Goal: Contribute content: Contribute content

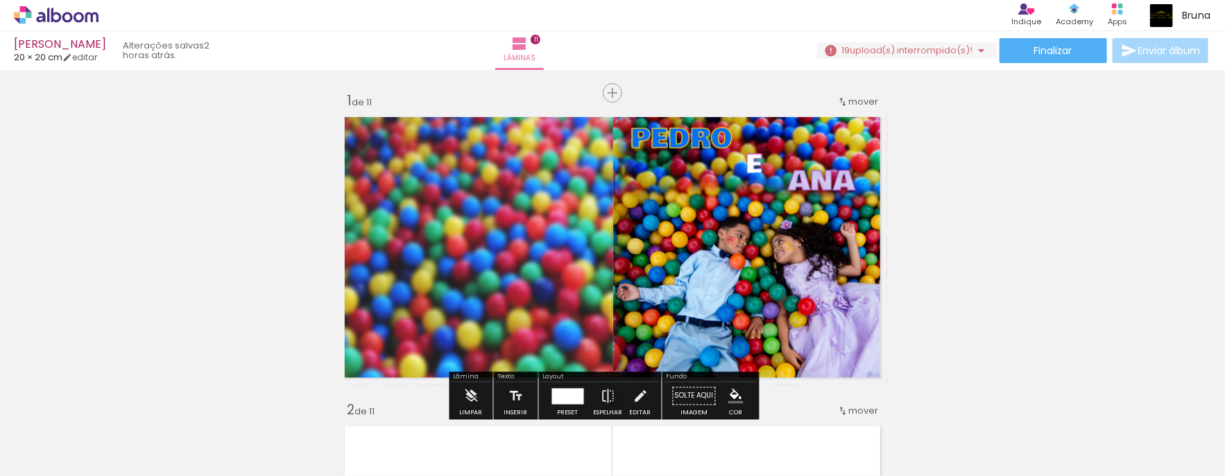
scroll to position [355, 0]
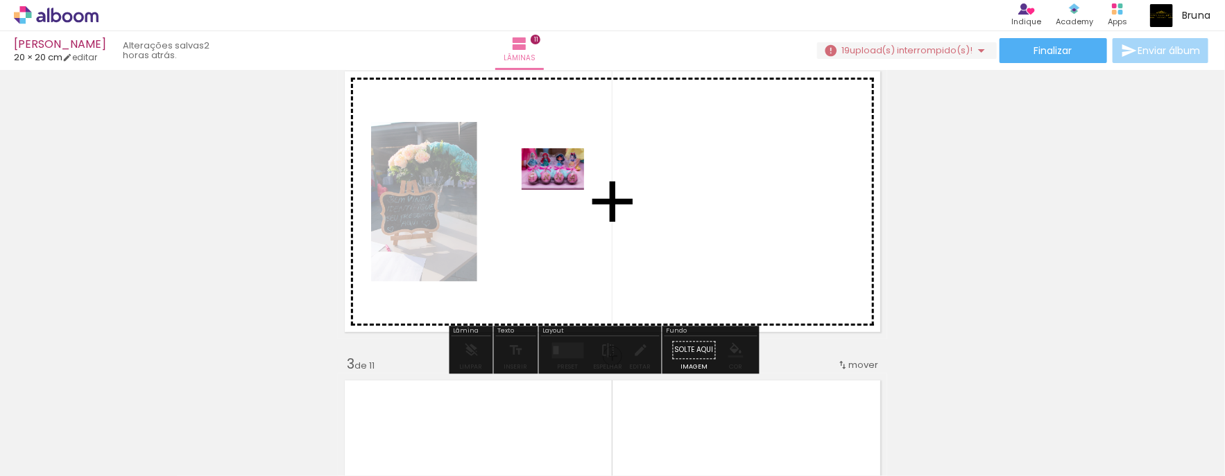
drag, startPoint x: 148, startPoint y: 413, endPoint x: 563, endPoint y: 190, distance: 471.3
click at [563, 190] on quentale-workspace at bounding box center [612, 238] width 1225 height 476
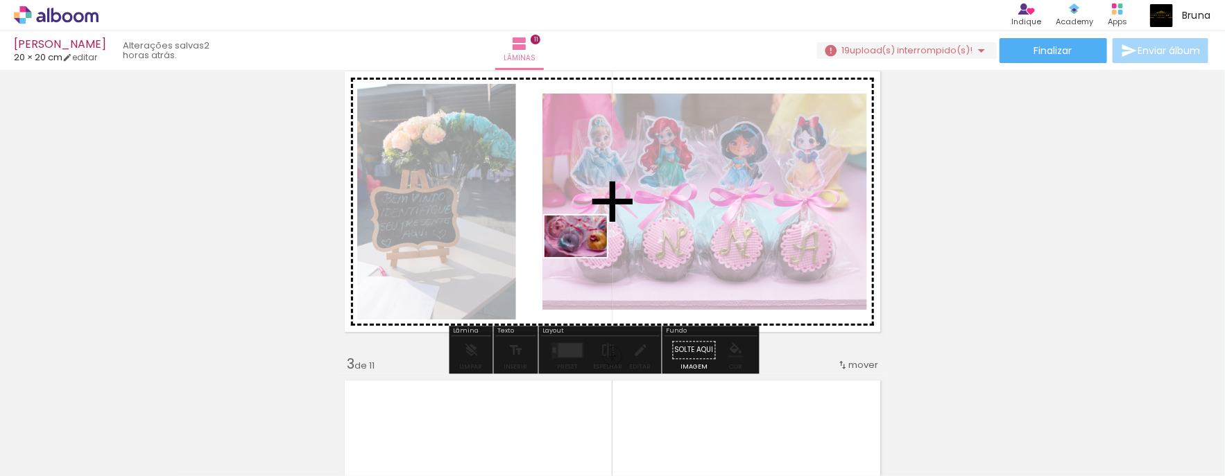
drag, startPoint x: 238, startPoint y: 429, endPoint x: 523, endPoint y: 343, distance: 297.7
click at [592, 250] on quentale-workspace at bounding box center [612, 238] width 1225 height 476
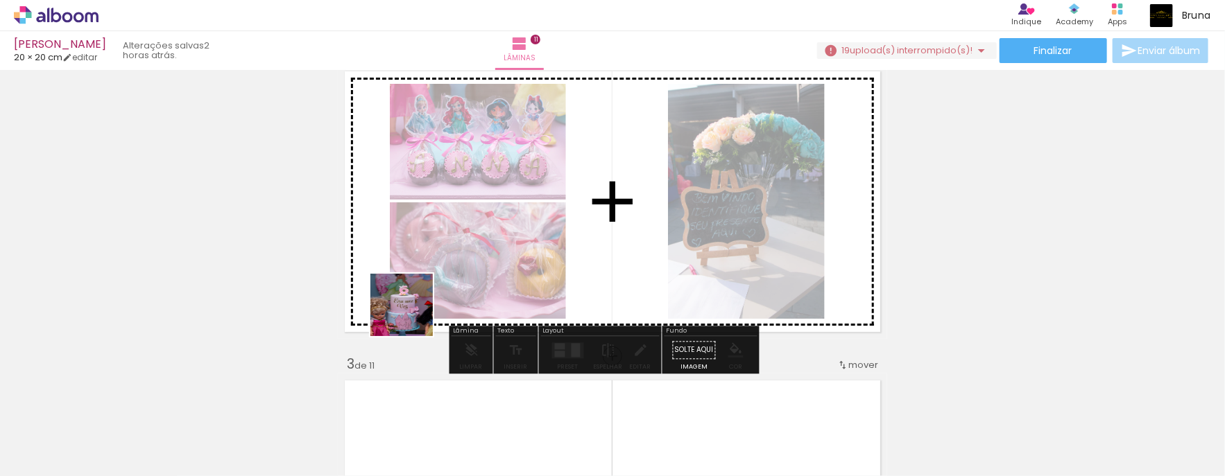
drag, startPoint x: 293, startPoint y: 424, endPoint x: 505, endPoint y: 334, distance: 230.6
click at [530, 205] on quentale-workspace at bounding box center [612, 238] width 1225 height 476
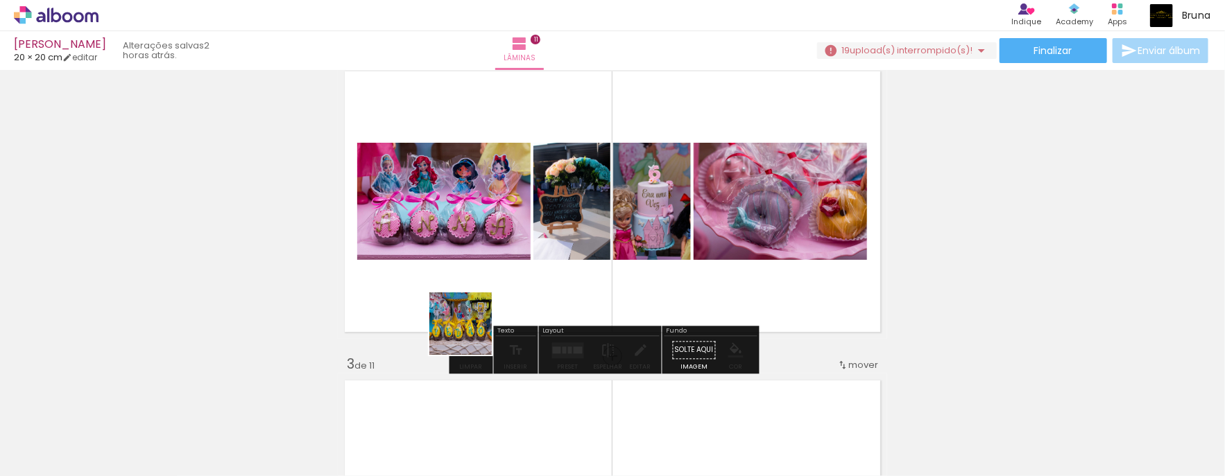
drag, startPoint x: 380, startPoint y: 438, endPoint x: 571, endPoint y: 291, distance: 240.4
click at [596, 237] on quentale-workspace at bounding box center [612, 238] width 1225 height 476
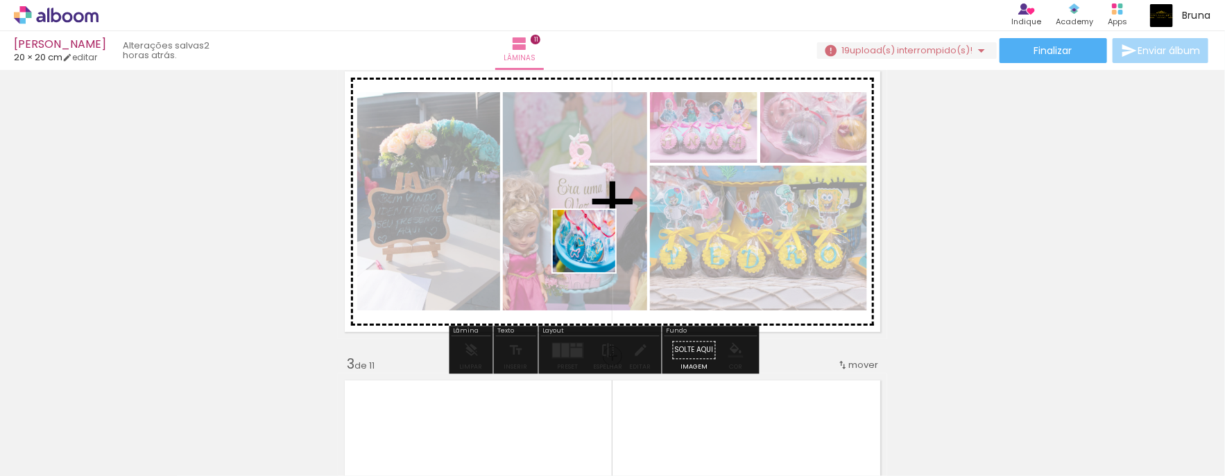
drag, startPoint x: 471, startPoint y: 429, endPoint x: 612, endPoint y: 284, distance: 202.1
click at [634, 212] on quentale-workspace at bounding box center [612, 238] width 1225 height 476
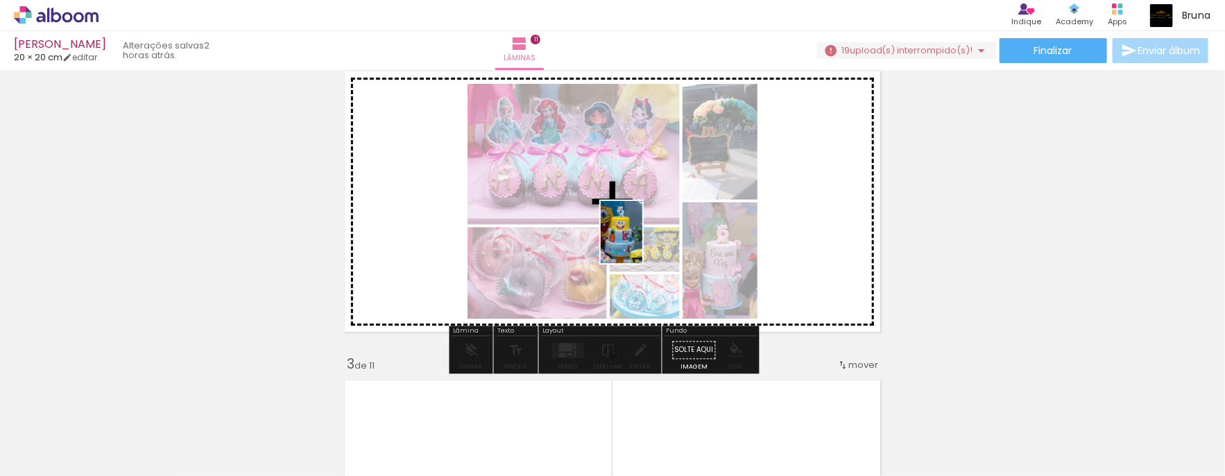
drag, startPoint x: 526, startPoint y: 427, endPoint x: 659, endPoint y: 218, distance: 247.0
click at [655, 227] on quentale-workspace at bounding box center [612, 238] width 1225 height 476
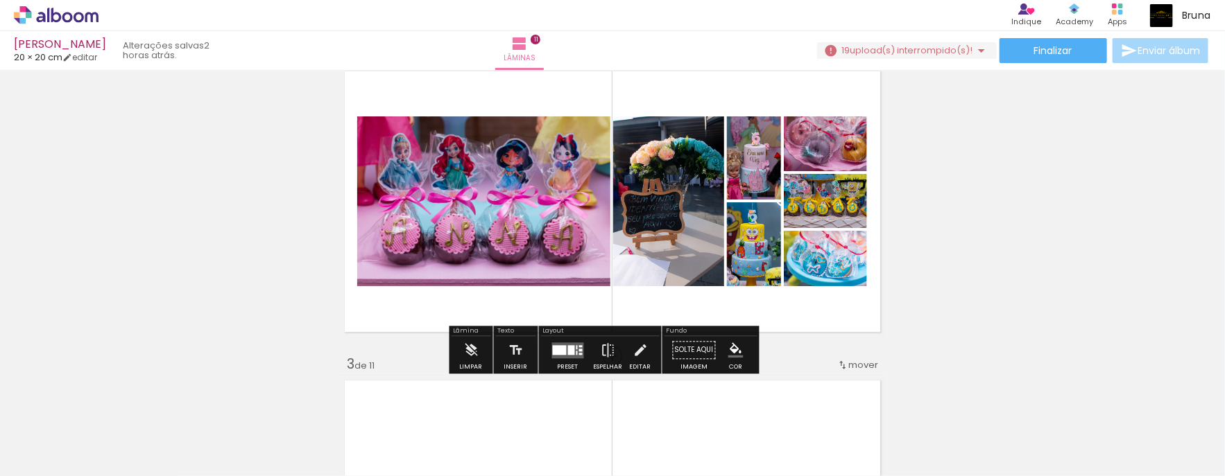
click at [557, 347] on div at bounding box center [560, 350] width 14 height 10
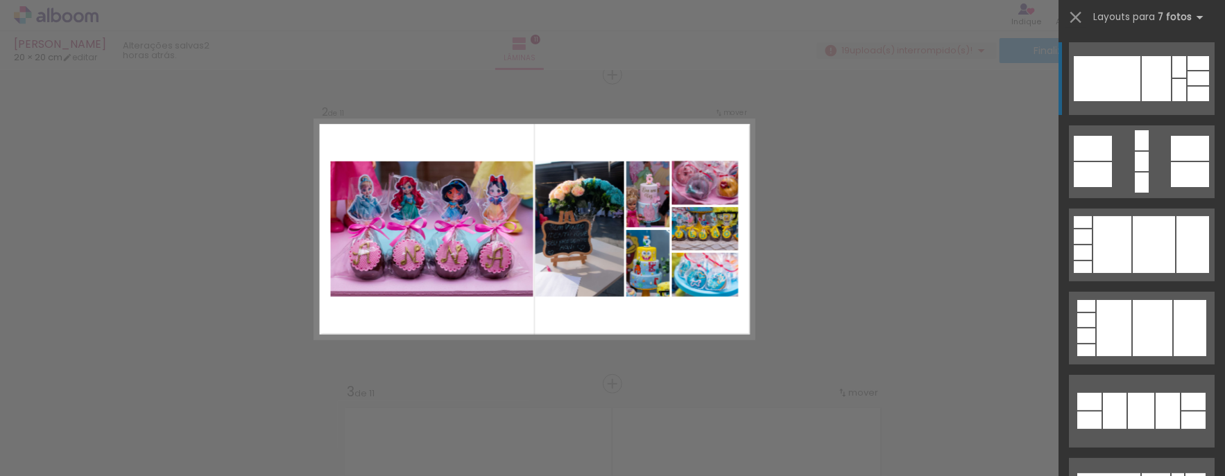
scroll to position [327, 0]
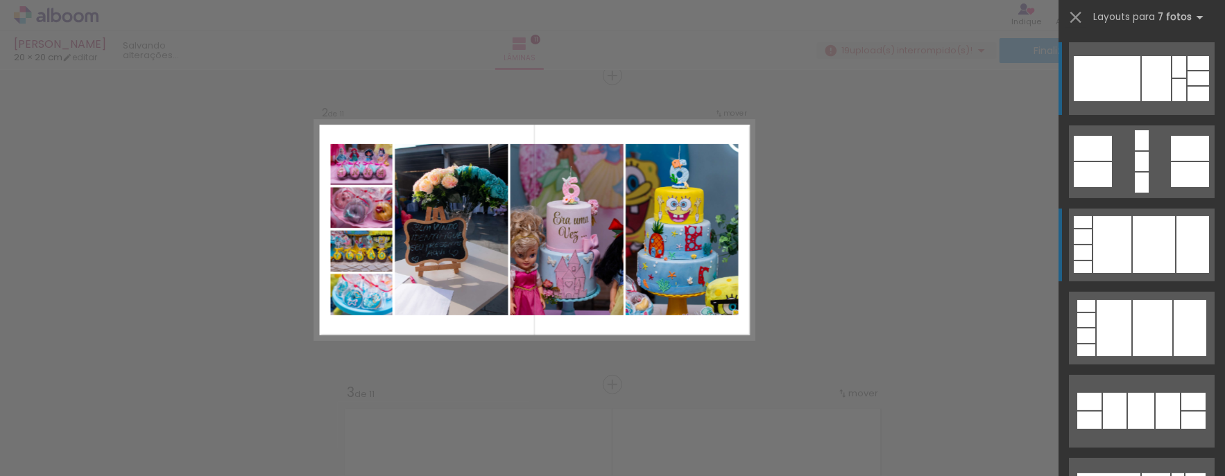
click at [1176, 243] on div at bounding box center [1192, 244] width 33 height 57
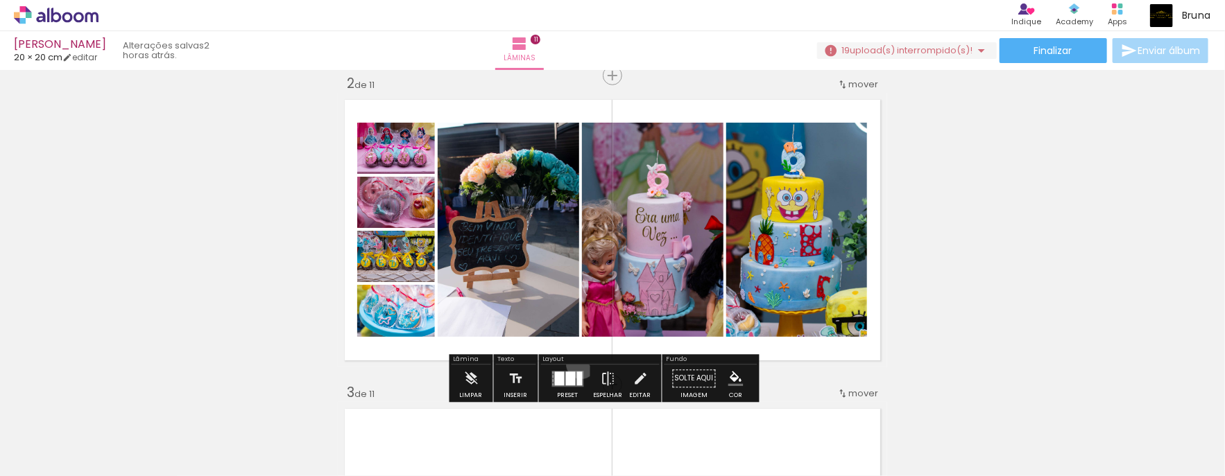
click at [578, 366] on div at bounding box center [567, 380] width 37 height 28
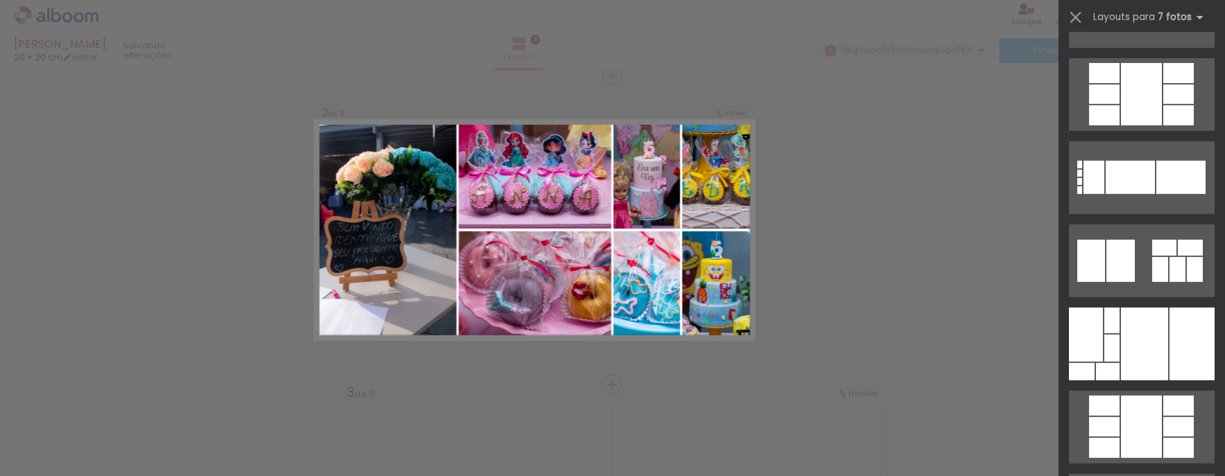
scroll to position [5504, 0]
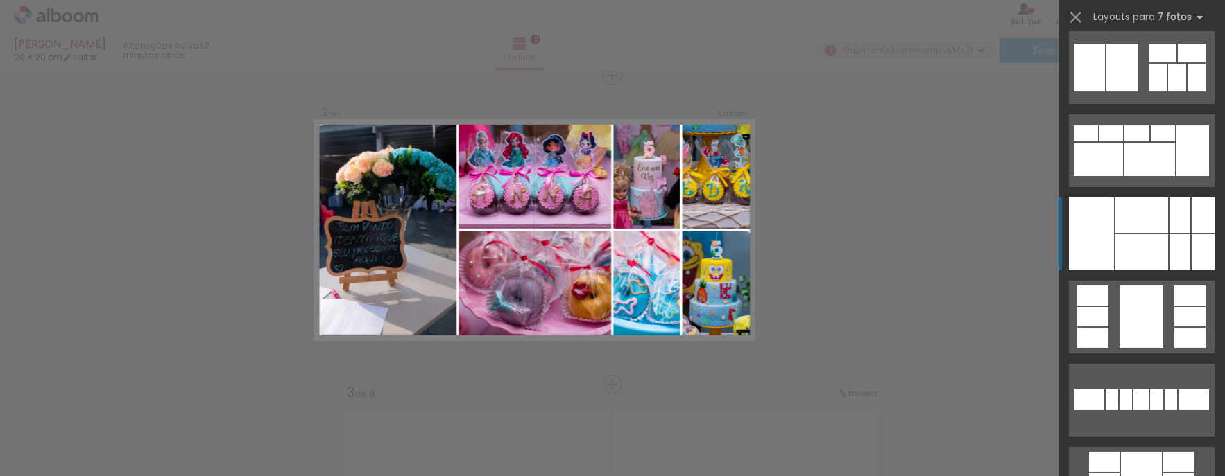
click at [1169, 220] on div at bounding box center [1179, 215] width 21 height 35
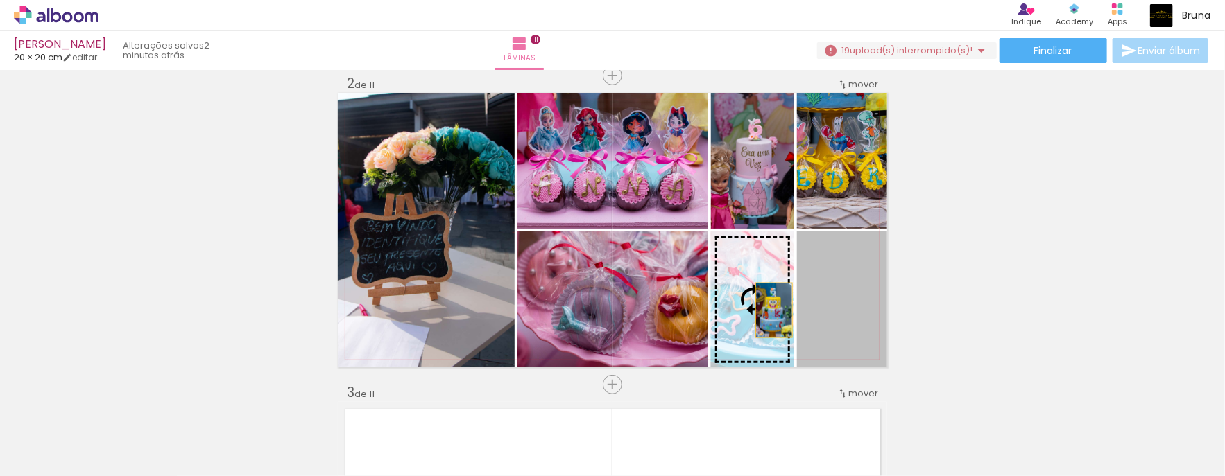
drag, startPoint x: 839, startPoint y: 319, endPoint x: 754, endPoint y: 307, distance: 86.1
click at [0, 0] on slot at bounding box center [0, 0] width 0 height 0
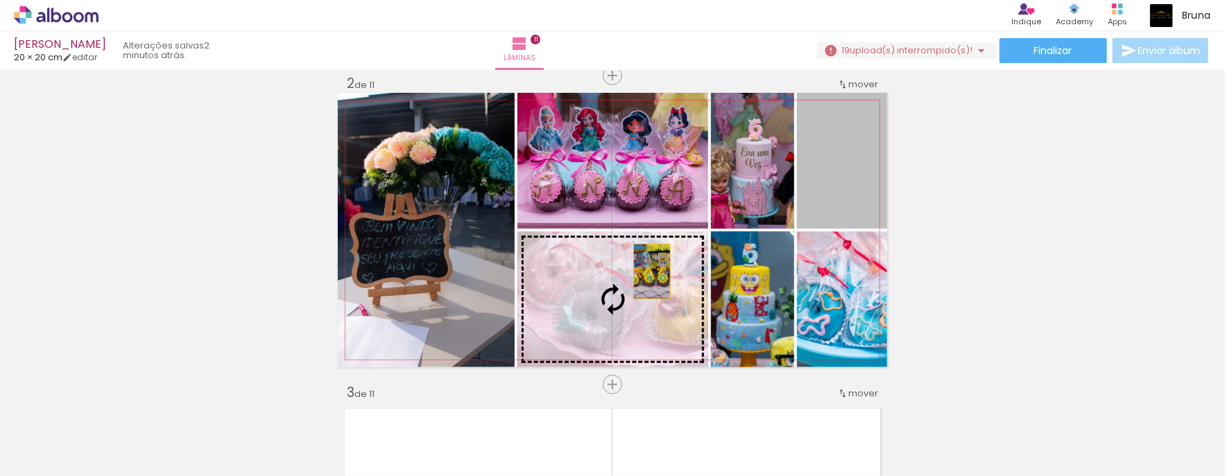
drag, startPoint x: 853, startPoint y: 209, endPoint x: 642, endPoint y: 271, distance: 220.6
click at [0, 0] on slot at bounding box center [0, 0] width 0 height 0
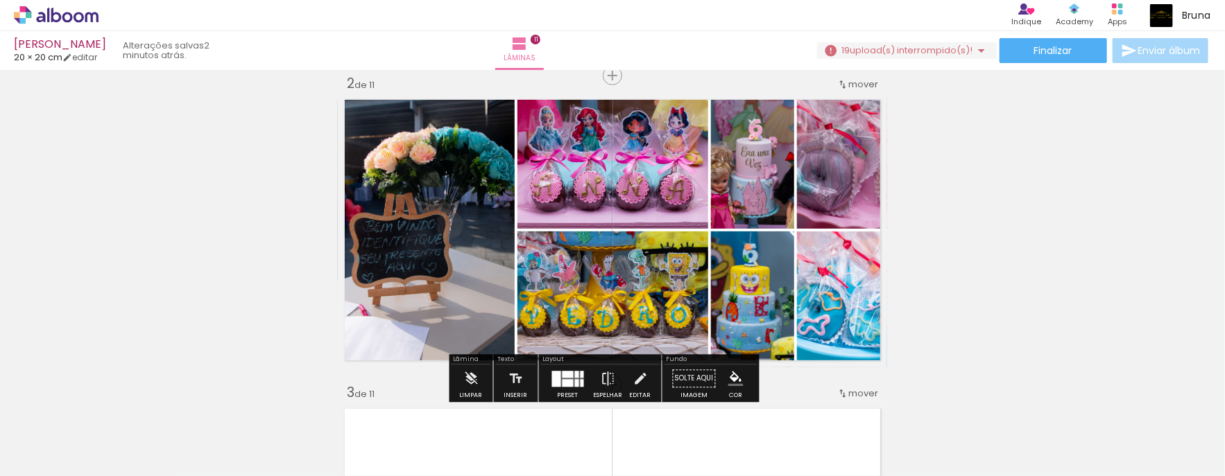
click at [809, 189] on quentale-photo at bounding box center [842, 161] width 90 height 136
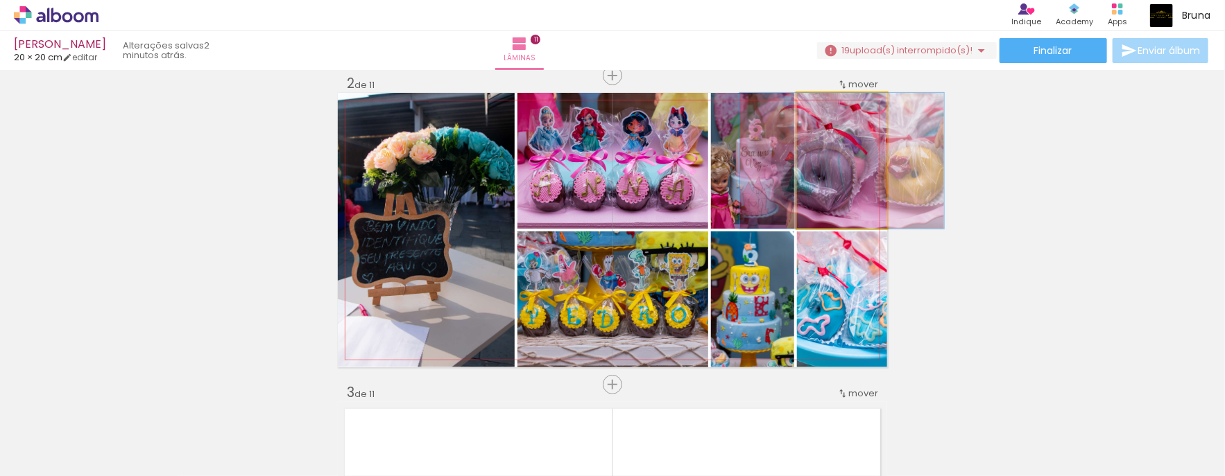
click at [820, 196] on quentale-photo at bounding box center [842, 161] width 90 height 136
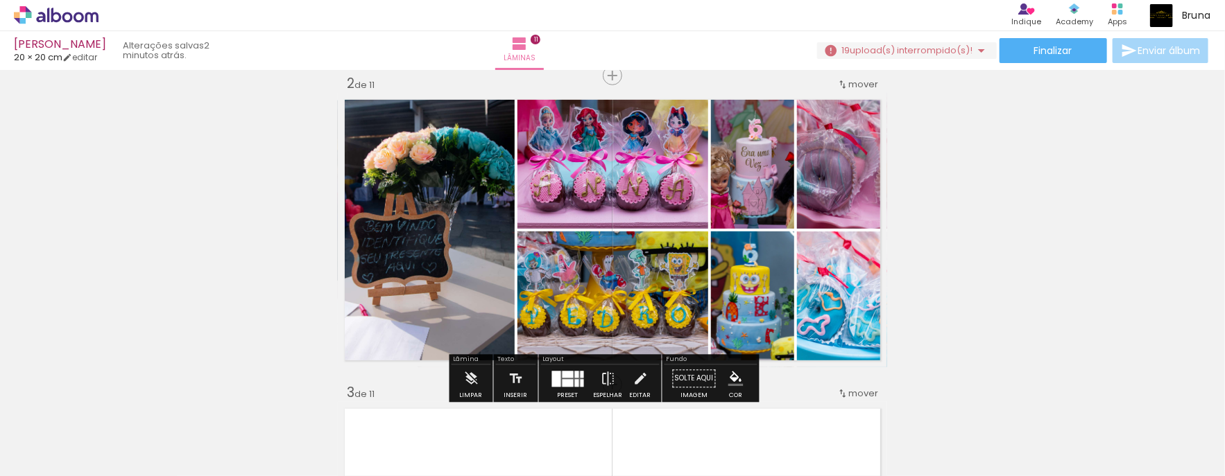
click at [565, 363] on div "Layout Preset Espelhar Editar" at bounding box center [600, 379] width 123 height 48
click at [565, 376] on div at bounding box center [567, 374] width 11 height 7
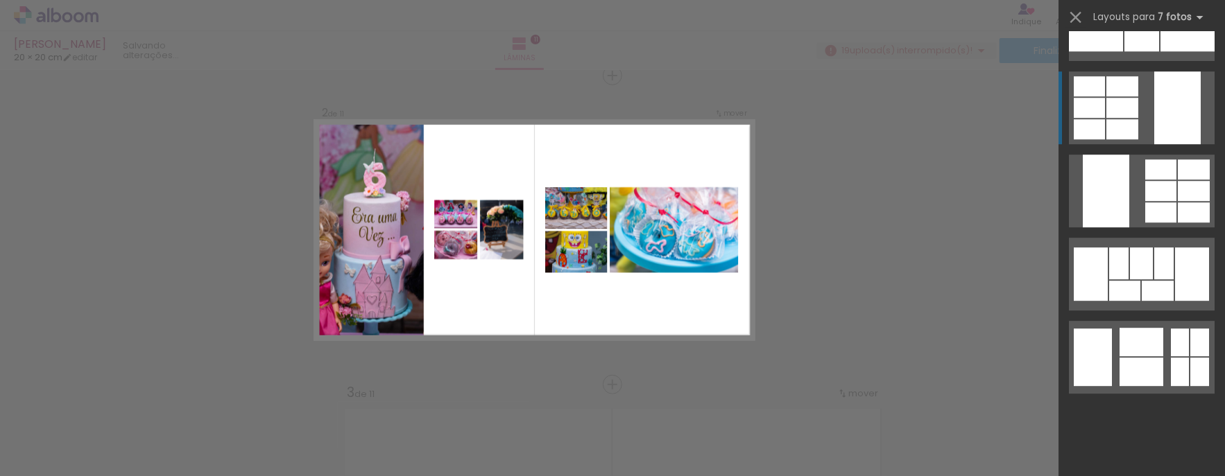
scroll to position [4492, 0]
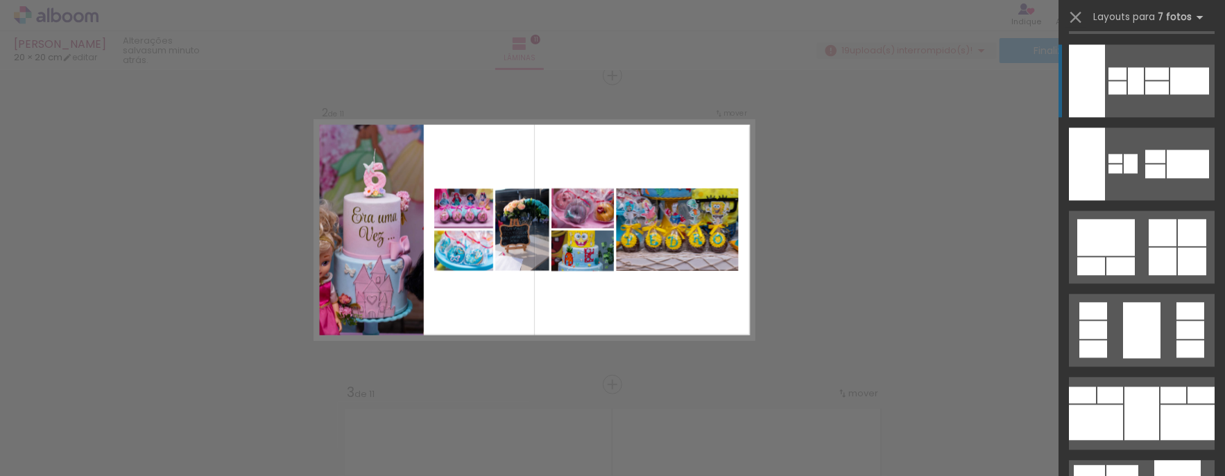
click at [1170, 90] on div at bounding box center [1189, 80] width 39 height 27
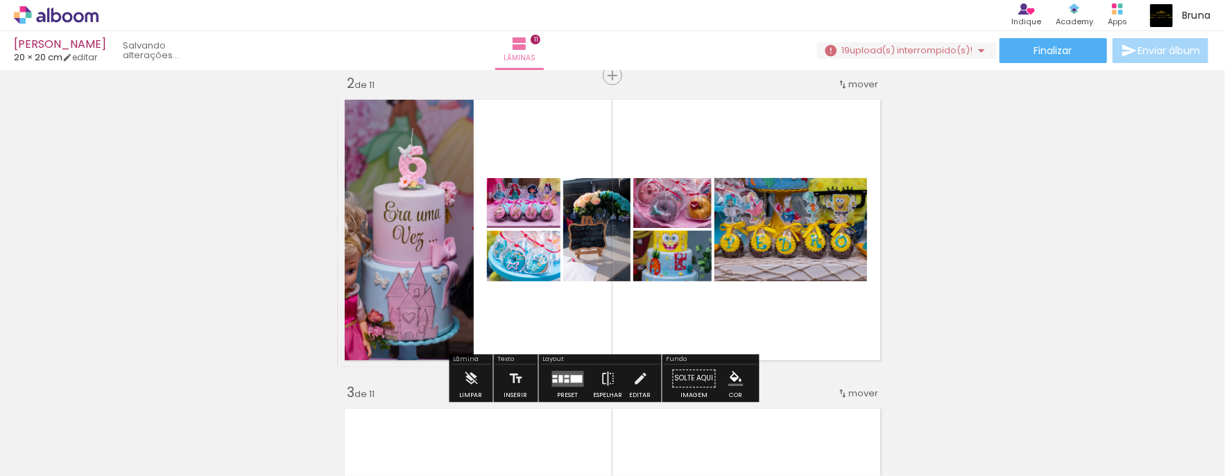
click at [1164, 90] on quentale-workspace at bounding box center [612, 238] width 1225 height 476
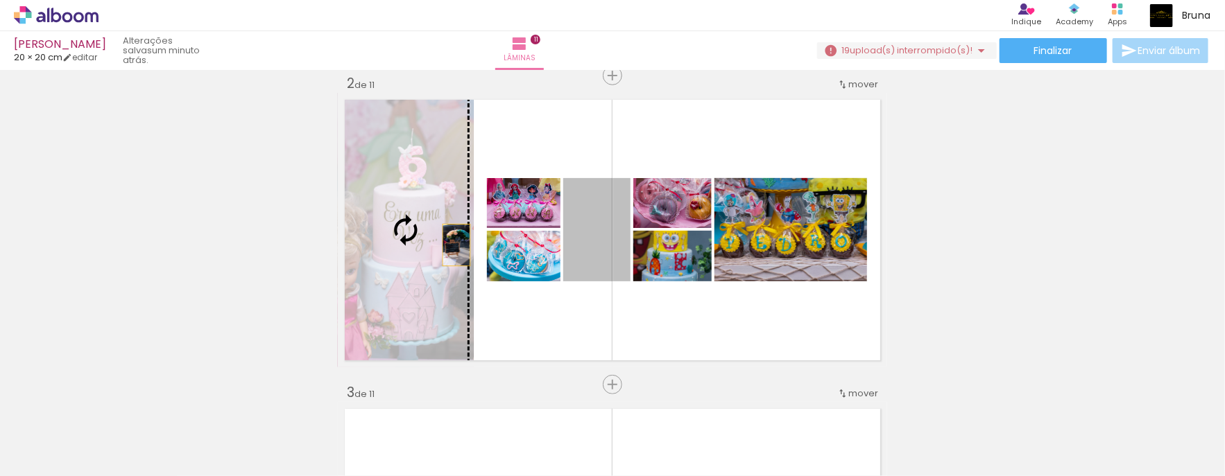
drag, startPoint x: 597, startPoint y: 252, endPoint x: 446, endPoint y: 245, distance: 151.4
click at [0, 0] on slot at bounding box center [0, 0] width 0 height 0
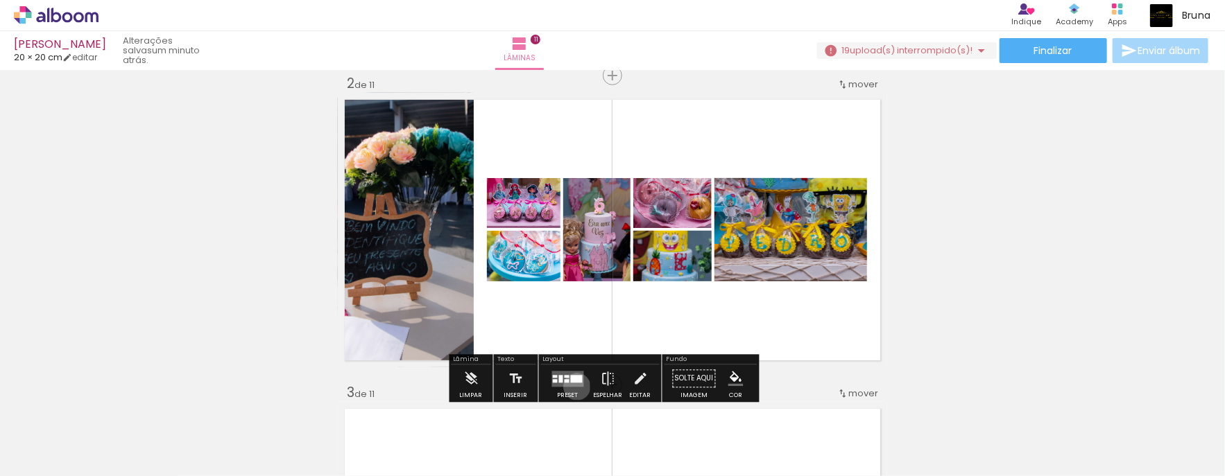
click at [574, 386] on quentale-layouter at bounding box center [568, 379] width 32 height 16
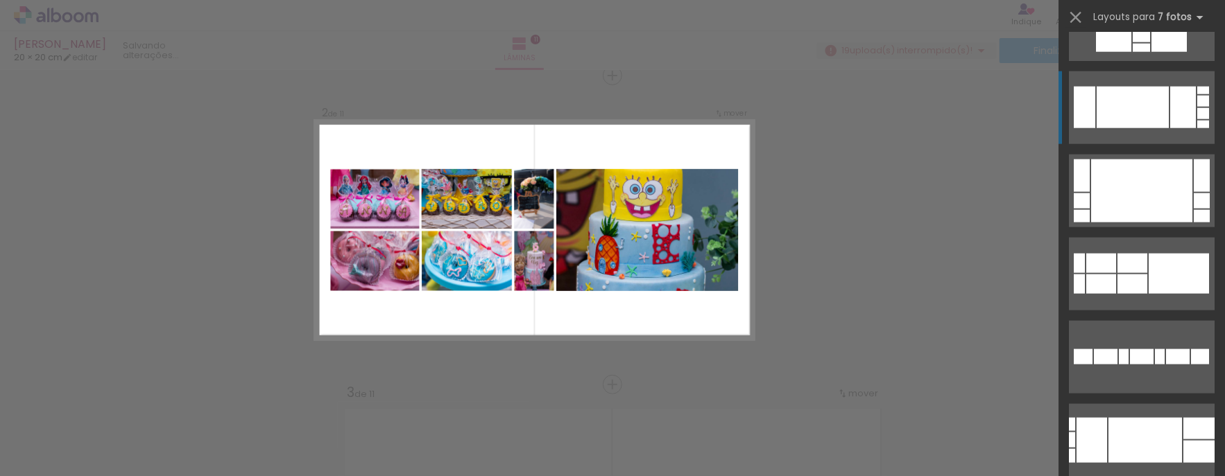
scroll to position [3327, 0]
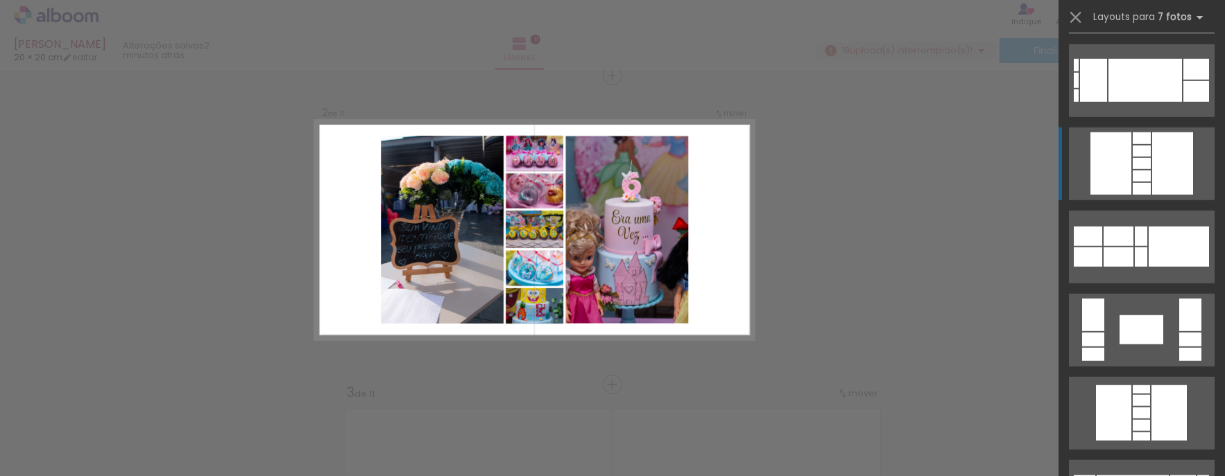
click at [1176, 177] on div at bounding box center [1172, 163] width 41 height 62
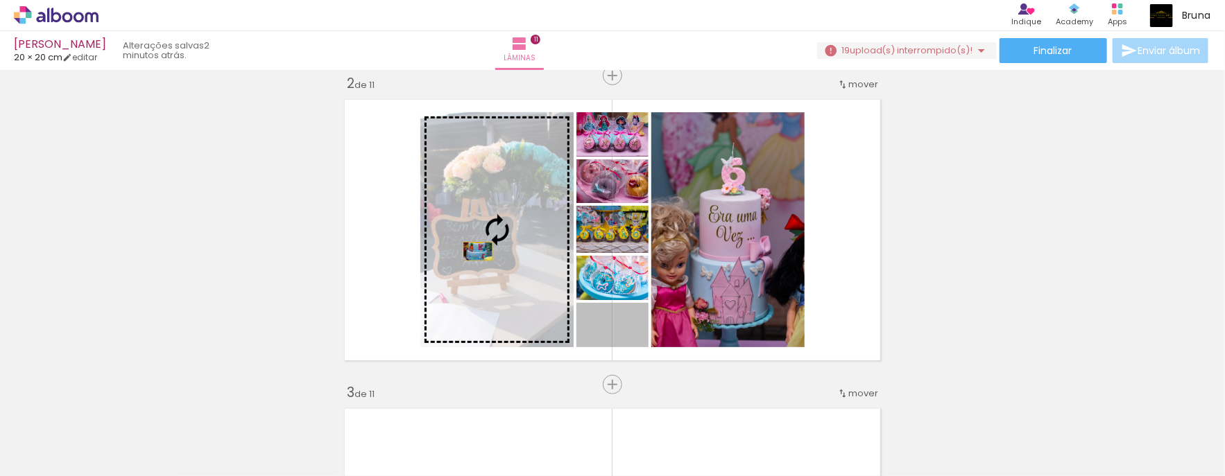
drag, startPoint x: 627, startPoint y: 333, endPoint x: 466, endPoint y: 251, distance: 180.5
click at [0, 0] on slot at bounding box center [0, 0] width 0 height 0
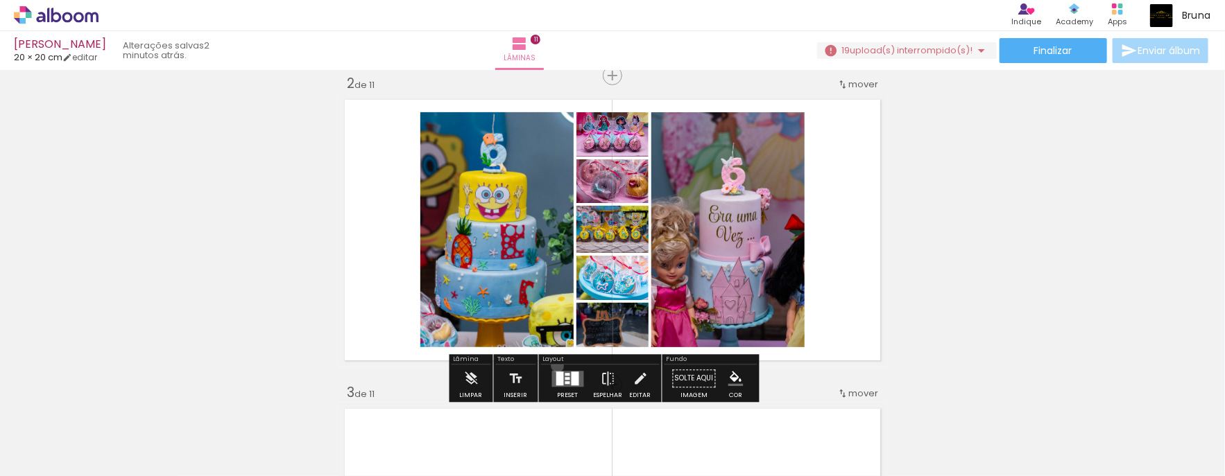
click at [554, 366] on div at bounding box center [567, 380] width 37 height 28
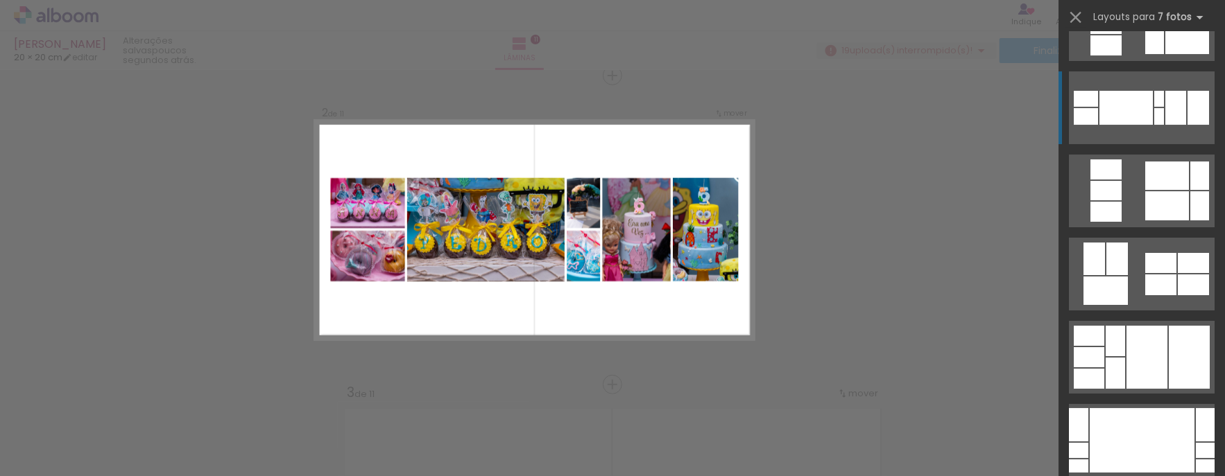
scroll to position [2245, 0]
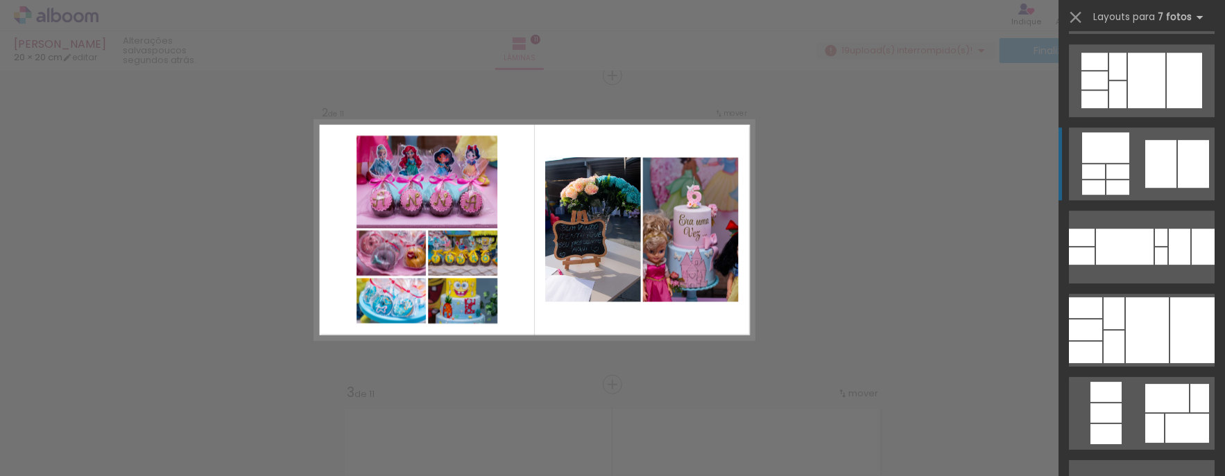
click at [1160, 161] on div at bounding box center [1160, 164] width 31 height 48
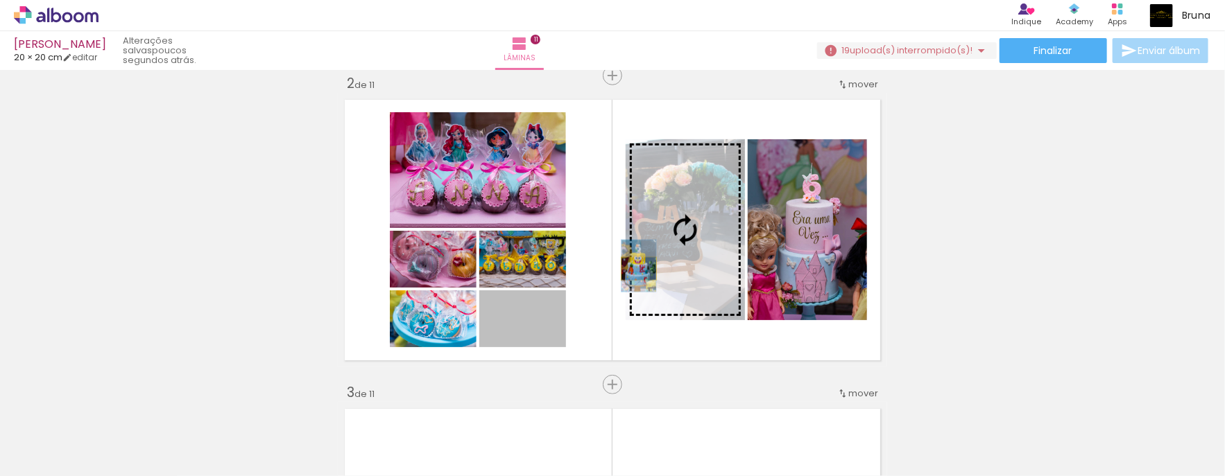
drag, startPoint x: 540, startPoint y: 331, endPoint x: 628, endPoint y: 268, distance: 108.0
click at [0, 0] on slot at bounding box center [0, 0] width 0 height 0
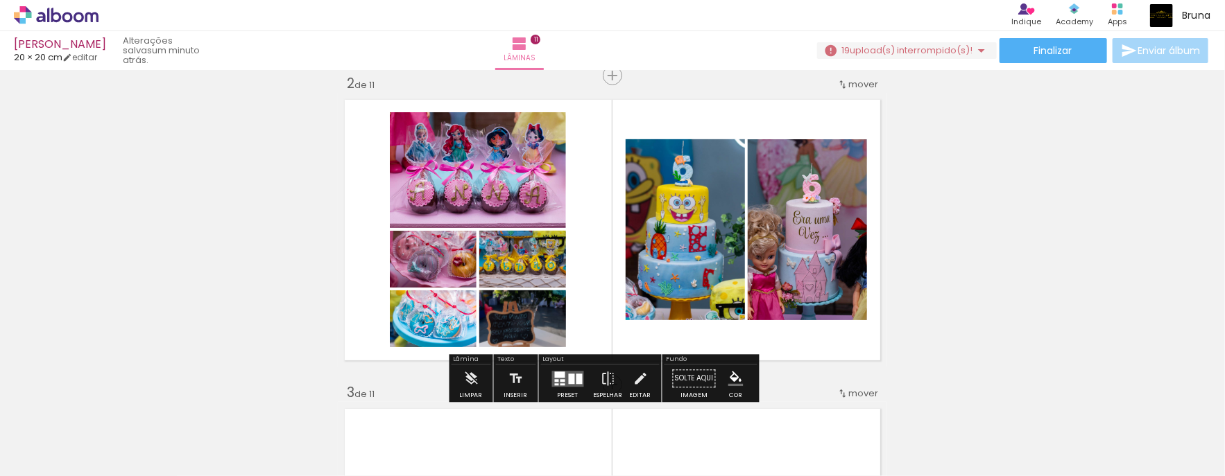
click at [558, 372] on div at bounding box center [560, 375] width 10 height 6
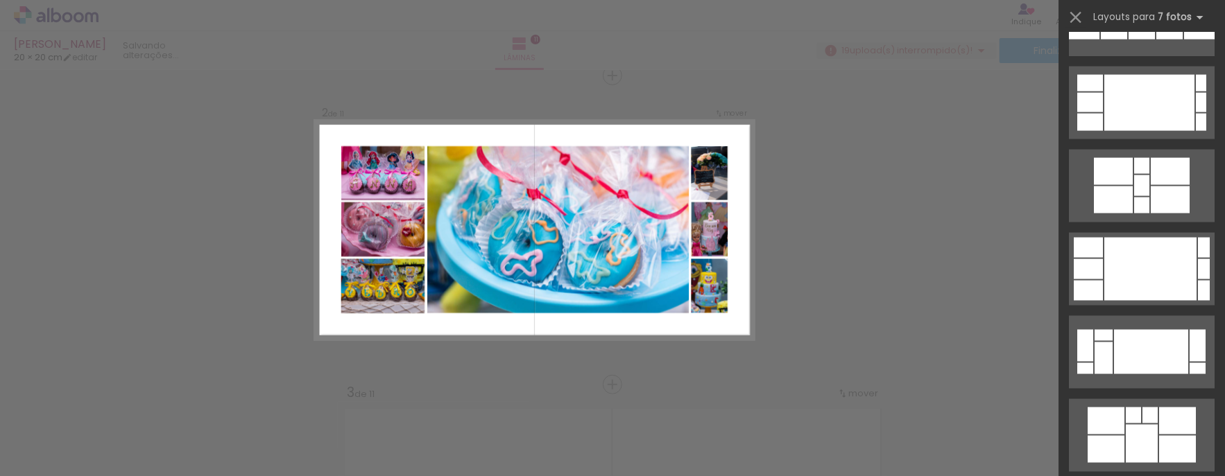
scroll to position [1108, 0]
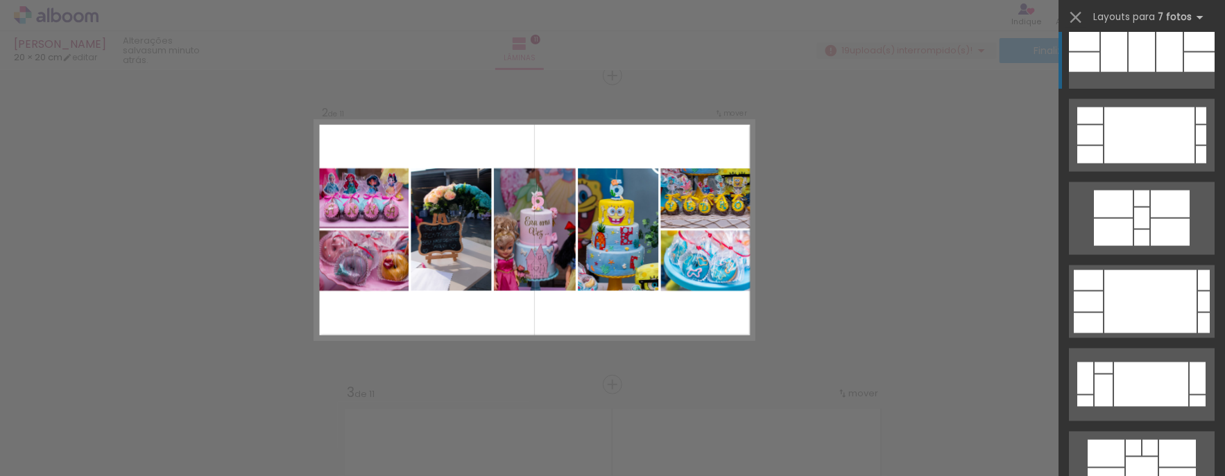
click at [1133, 62] on div at bounding box center [1141, 52] width 26 height 40
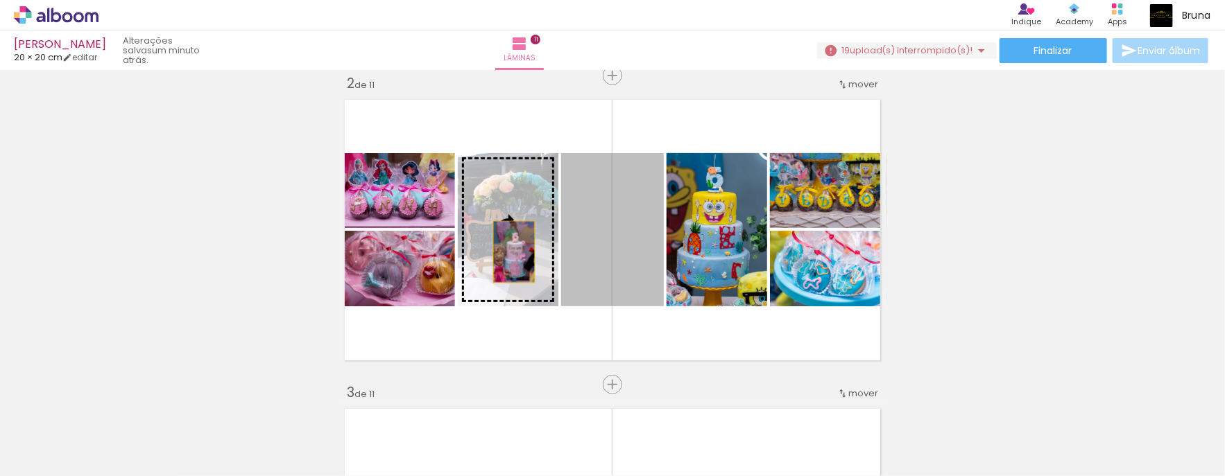
drag, startPoint x: 611, startPoint y: 277, endPoint x: 499, endPoint y: 252, distance: 114.4
click at [0, 0] on slot at bounding box center [0, 0] width 0 height 0
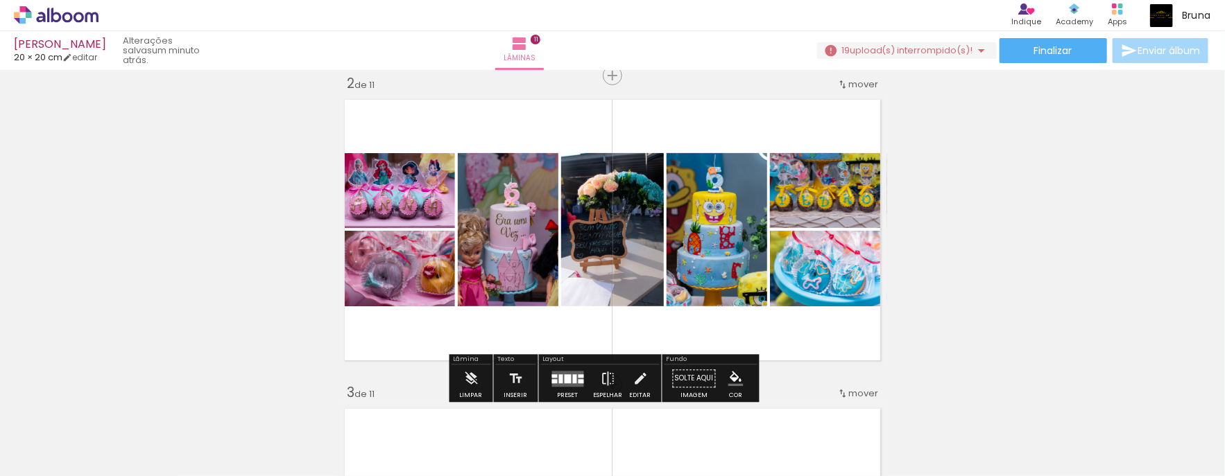
click at [818, 318] on quentale-layouter at bounding box center [612, 230] width 549 height 275
click at [730, 375] on iron-icon "color picker" at bounding box center [735, 379] width 15 height 15
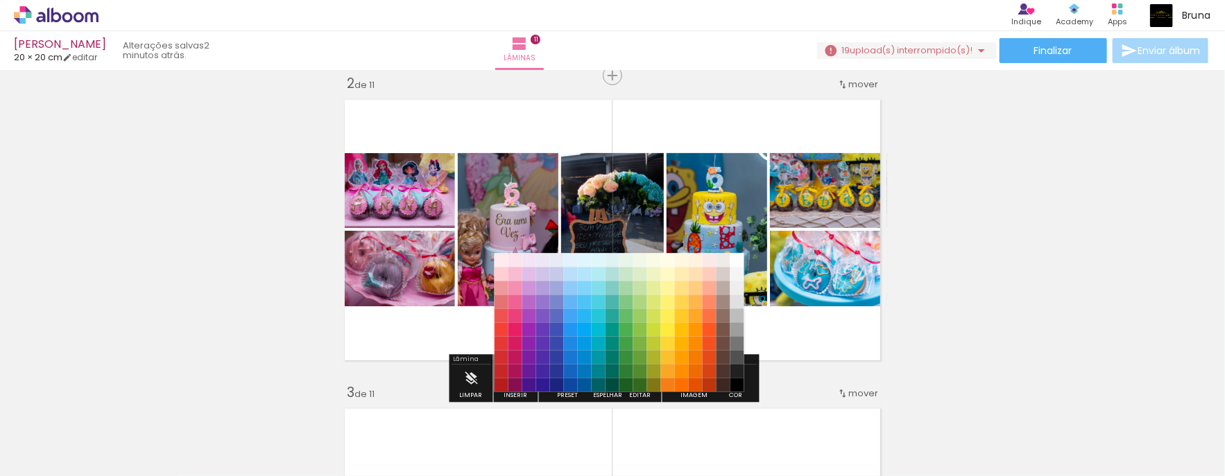
click at [782, 334] on quentale-layouter at bounding box center [612, 230] width 549 height 275
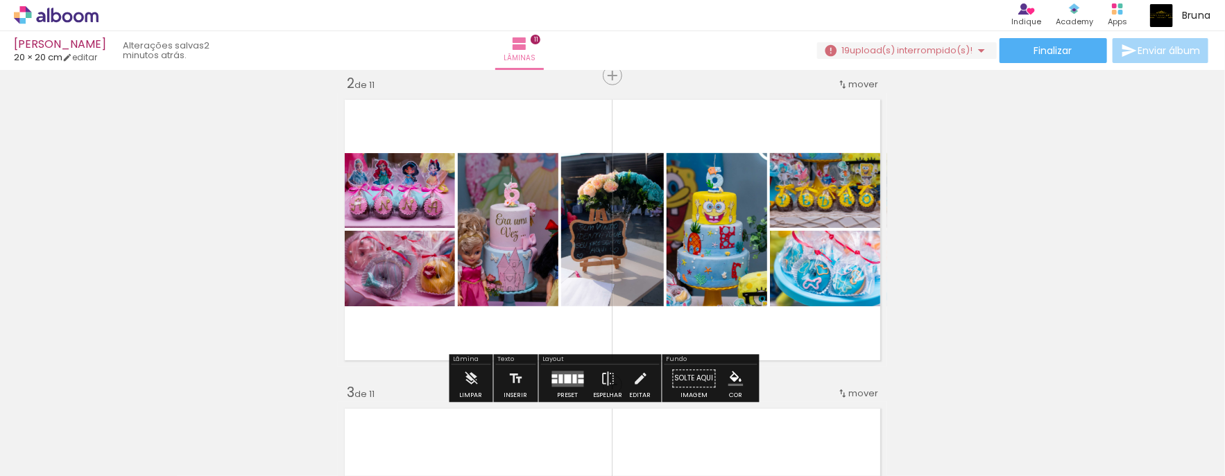
click at [688, 379] on paper-button "Solte aqui Imagem" at bounding box center [694, 383] width 50 height 35
drag, startPoint x: 671, startPoint y: 367, endPoint x: 693, endPoint y: 375, distance: 23.5
click at [693, 375] on paper-button "Solte aqui Imagem" at bounding box center [694, 383] width 50 height 35
click at [695, 374] on paper-button "Solte aqui Imagem" at bounding box center [694, 383] width 50 height 35
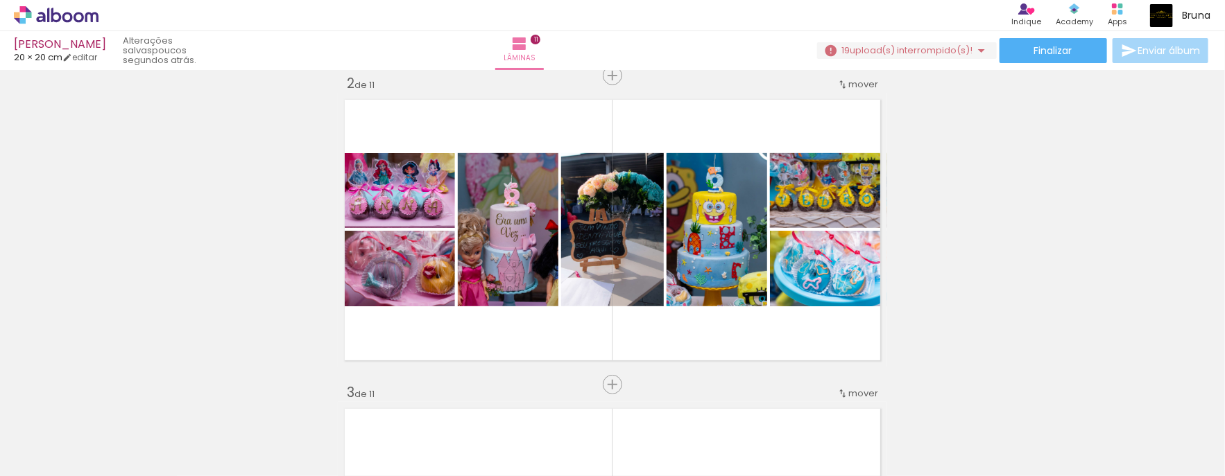
scroll to position [0, 3864]
click at [632, 438] on div at bounding box center [625, 429] width 46 height 69
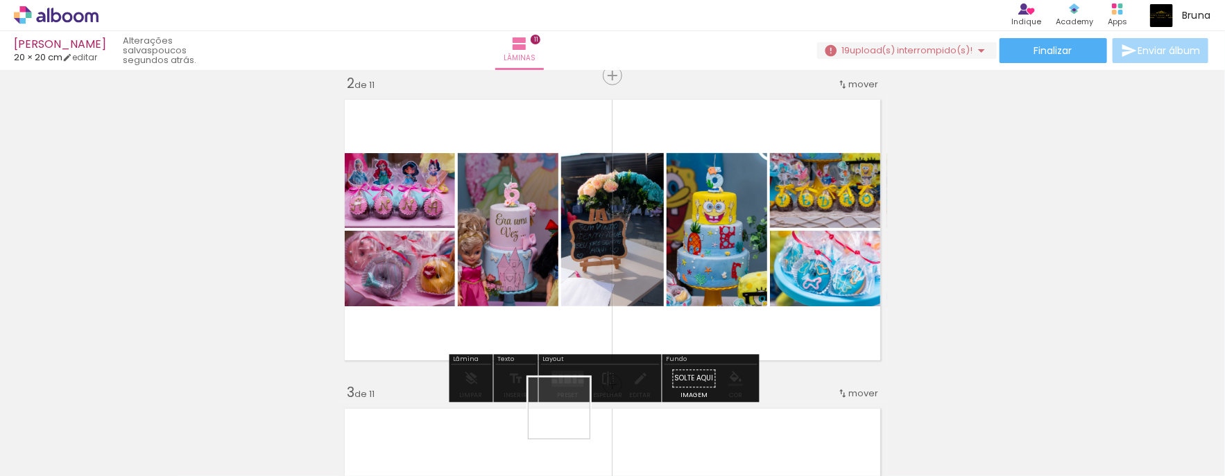
drag, startPoint x: 586, startPoint y: 435, endPoint x: 568, endPoint y: 419, distance: 24.1
click at [568, 419] on div at bounding box center [576, 429] width 46 height 69
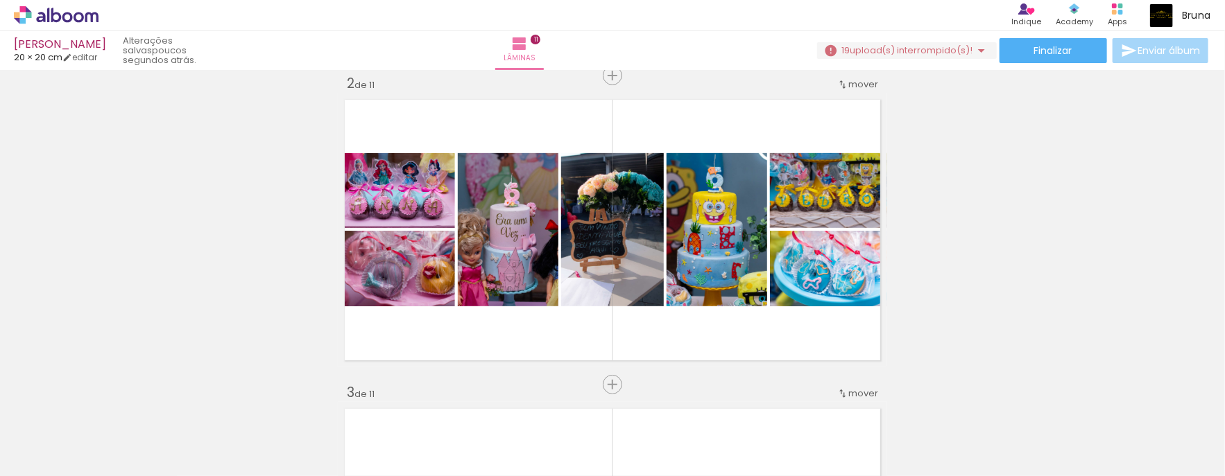
scroll to position [0, 2895]
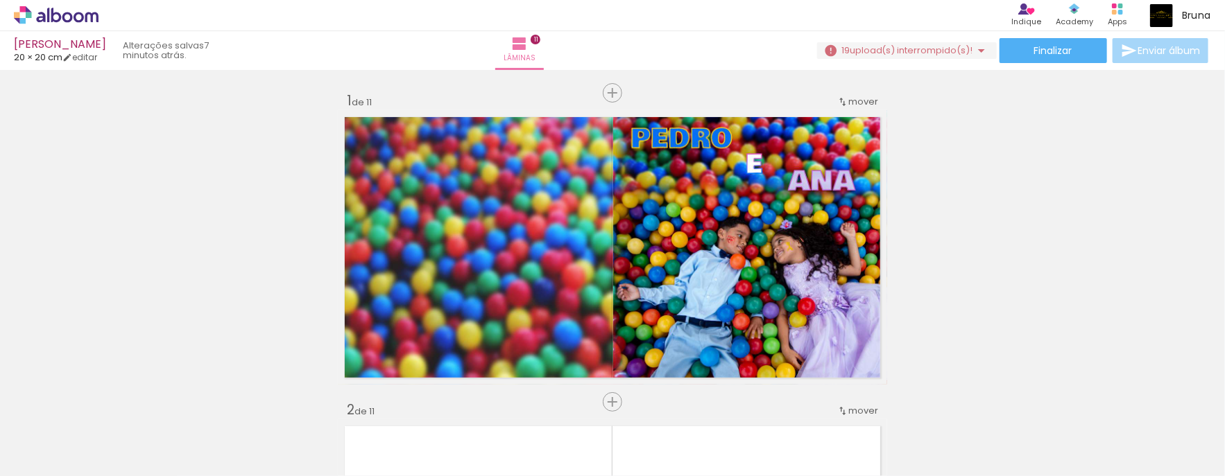
scroll to position [0, 2828]
click at [717, 402] on div at bounding box center [729, 429] width 46 height 69
click at [705, 402] on iron-icon at bounding box center [698, 402] width 15 height 15
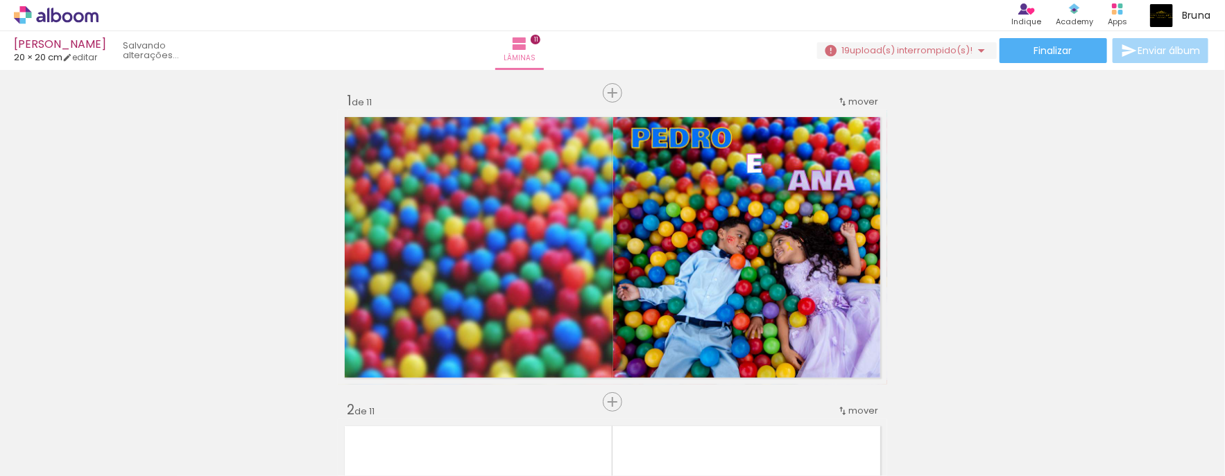
click at [705, 402] on iron-icon at bounding box center [698, 402] width 15 height 15
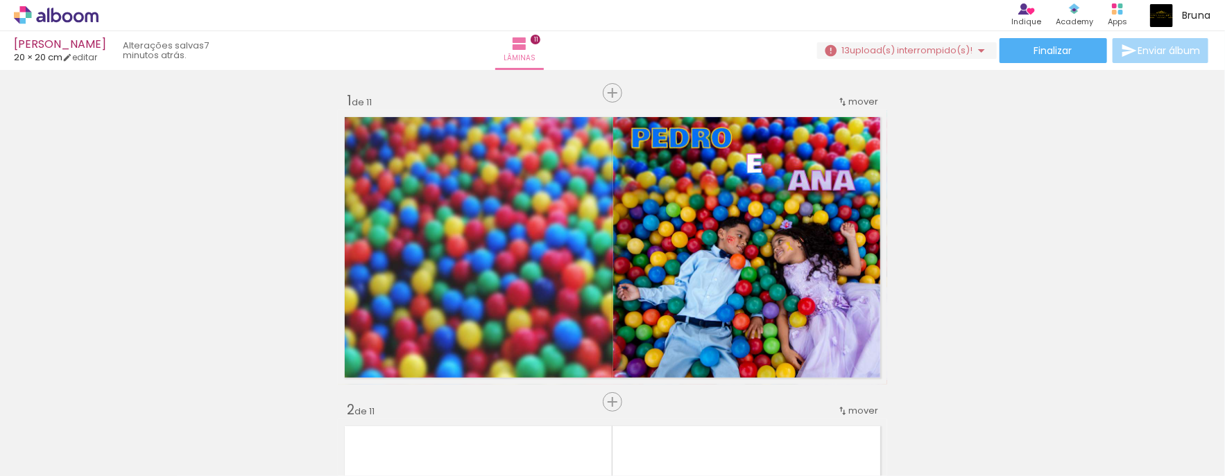
click at [705, 402] on iron-icon at bounding box center [698, 402] width 15 height 15
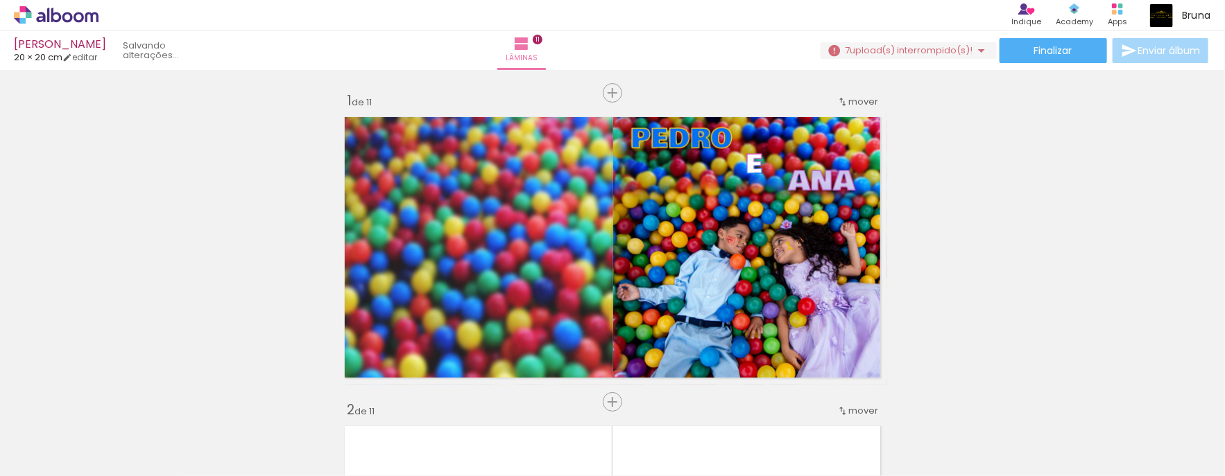
click at [705, 402] on iron-icon at bounding box center [698, 402] width 15 height 15
click at [705, 402] on quentale-thumb at bounding box center [703, 430] width 78 height 80
click at [755, 397] on iron-icon at bounding box center [750, 402] width 15 height 15
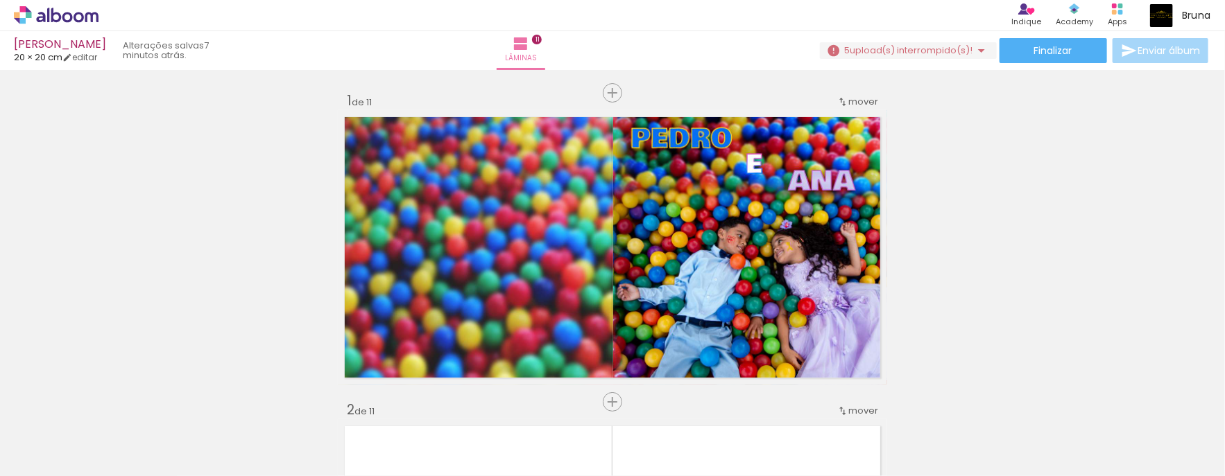
scroll to position [0, 2621]
click at [834, 401] on iron-icon at bounding box center [827, 402] width 15 height 15
click at [909, 397] on iron-icon at bounding box center [905, 402] width 15 height 15
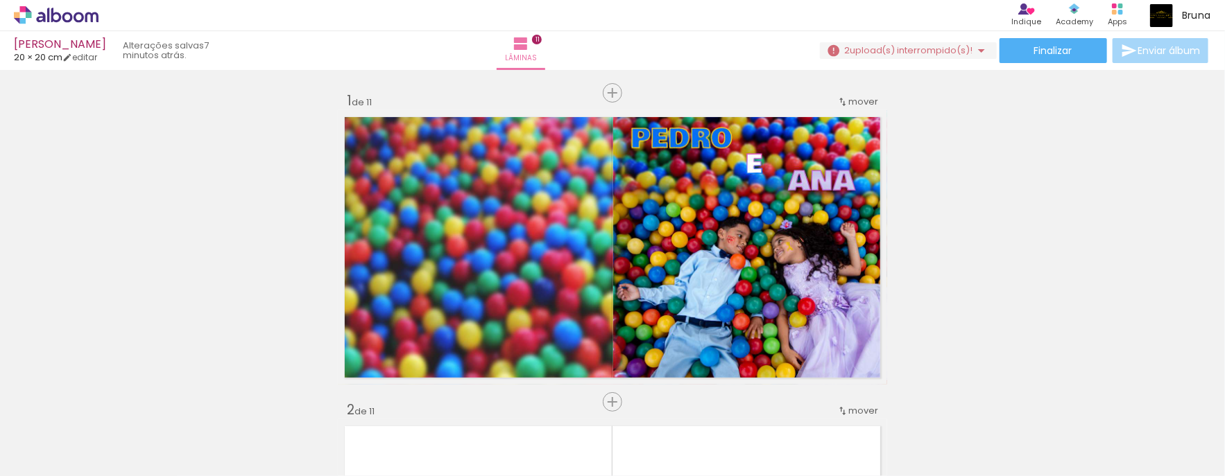
click at [983, 399] on iron-icon at bounding box center [984, 402] width 15 height 15
click at [1145, 398] on iron-icon at bounding box center [1138, 402] width 15 height 15
click at [67, 450] on span "Adicionar Fotos" at bounding box center [49, 457] width 42 height 15
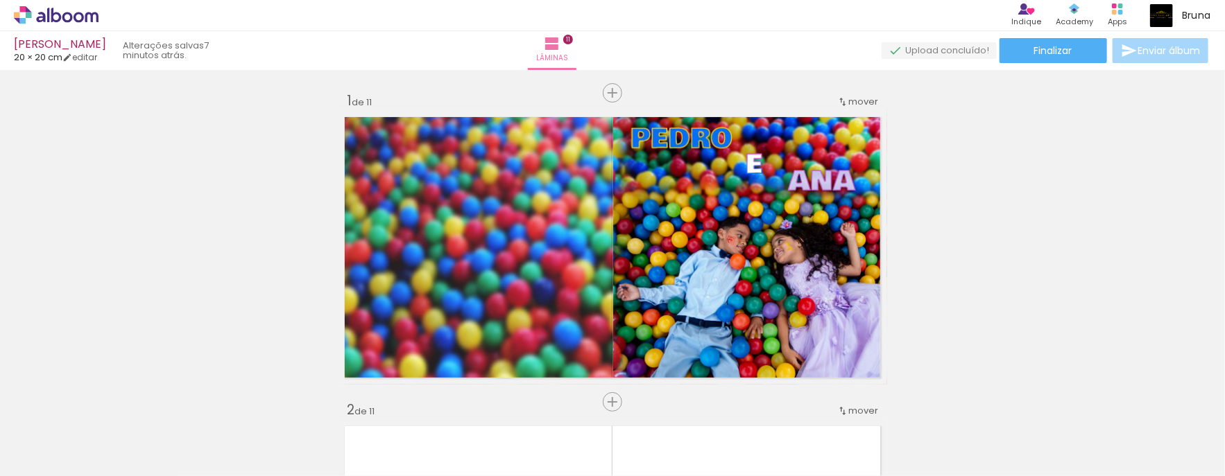
click at [0, 0] on input "file" at bounding box center [0, 0] width 0 height 0
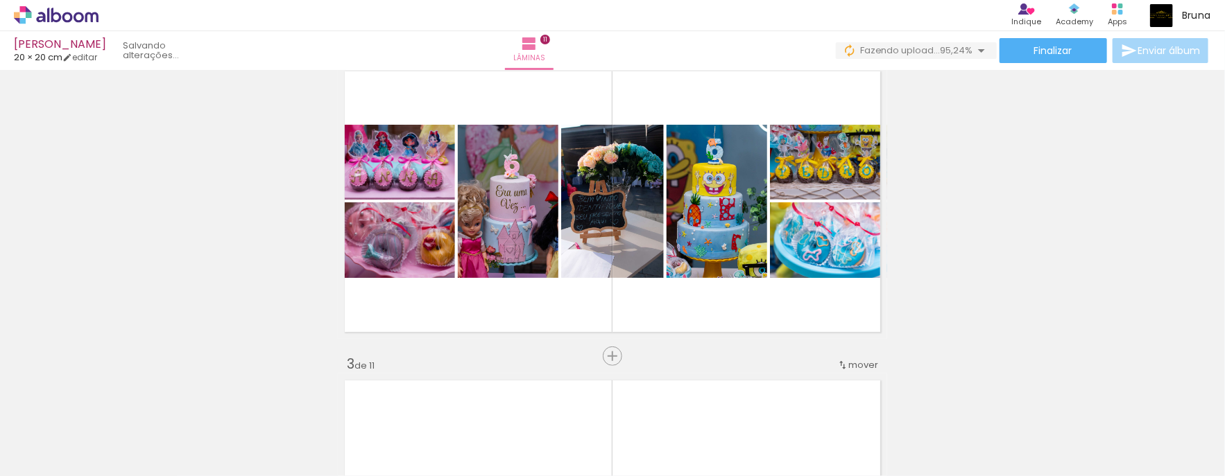
scroll to position [0, 3786]
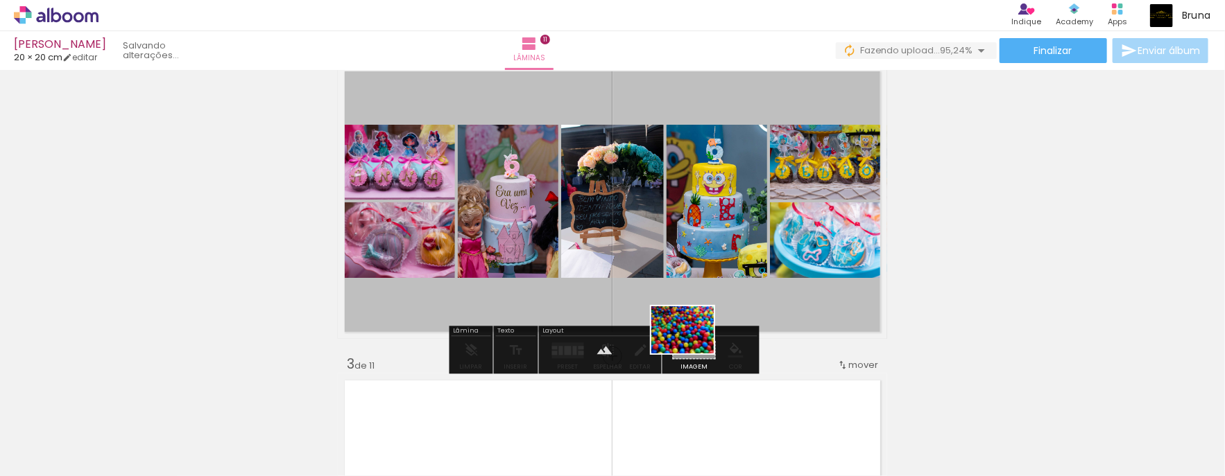
drag, startPoint x: 1178, startPoint y: 440, endPoint x: 693, endPoint y: 348, distance: 494.2
click at [693, 348] on quentale-workspace at bounding box center [612, 238] width 1225 height 476
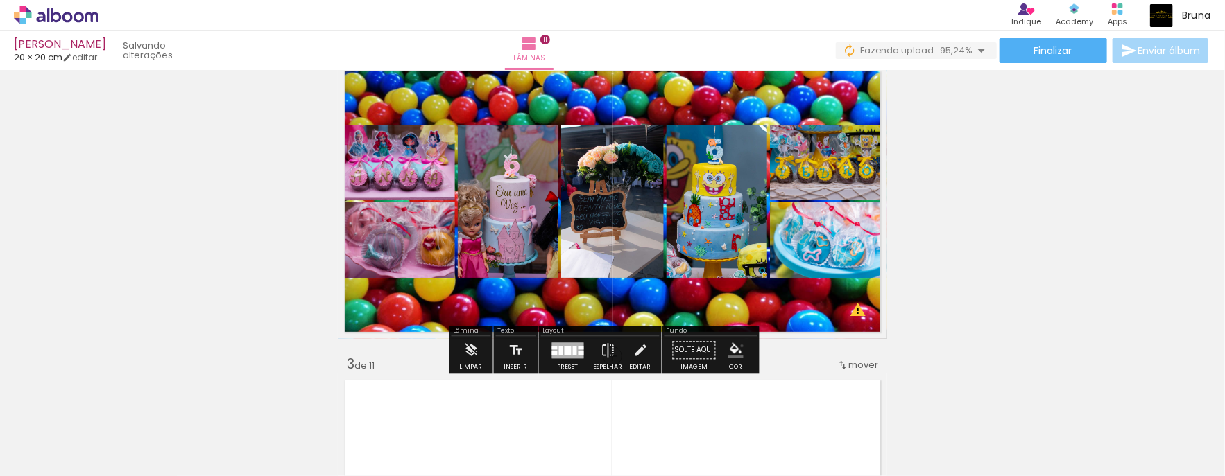
click at [737, 345] on iron-icon "color picker" at bounding box center [735, 350] width 15 height 15
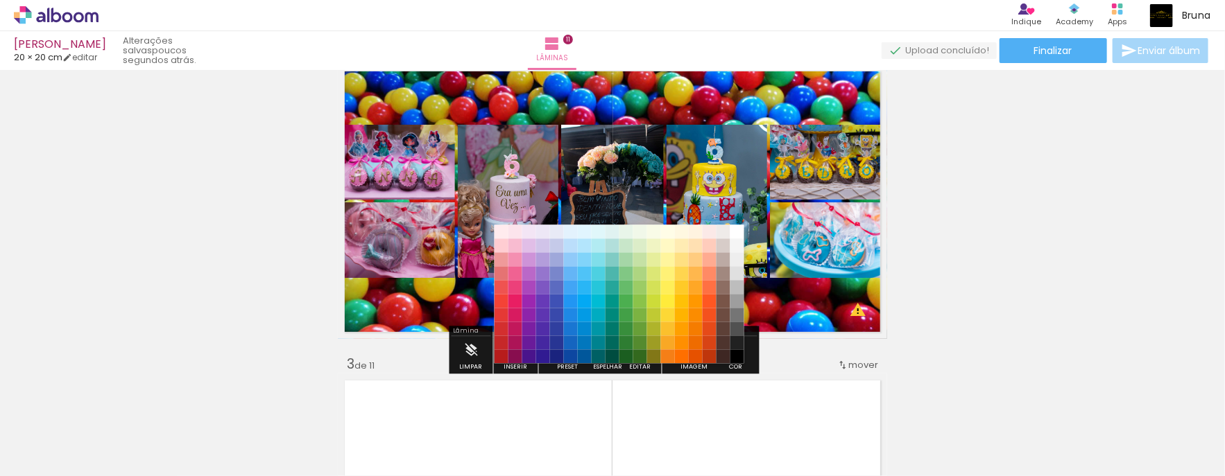
click at [786, 314] on quentale-layouter at bounding box center [612, 202] width 549 height 275
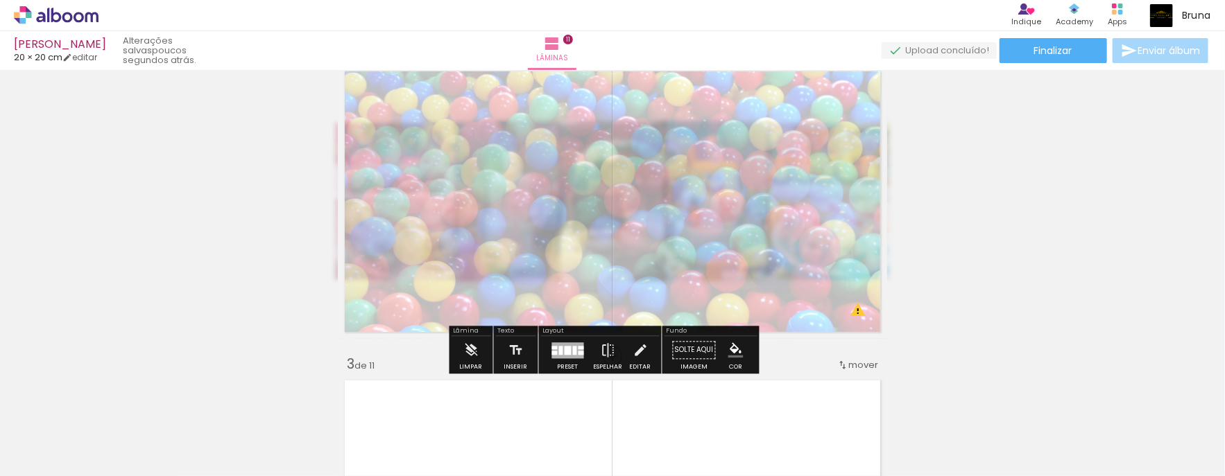
drag, startPoint x: 526, startPoint y: 101, endPoint x: 486, endPoint y: 108, distance: 40.1
type paper-slider "25"
click at [491, 108] on div at bounding box center [502, 100] width 22 height 22
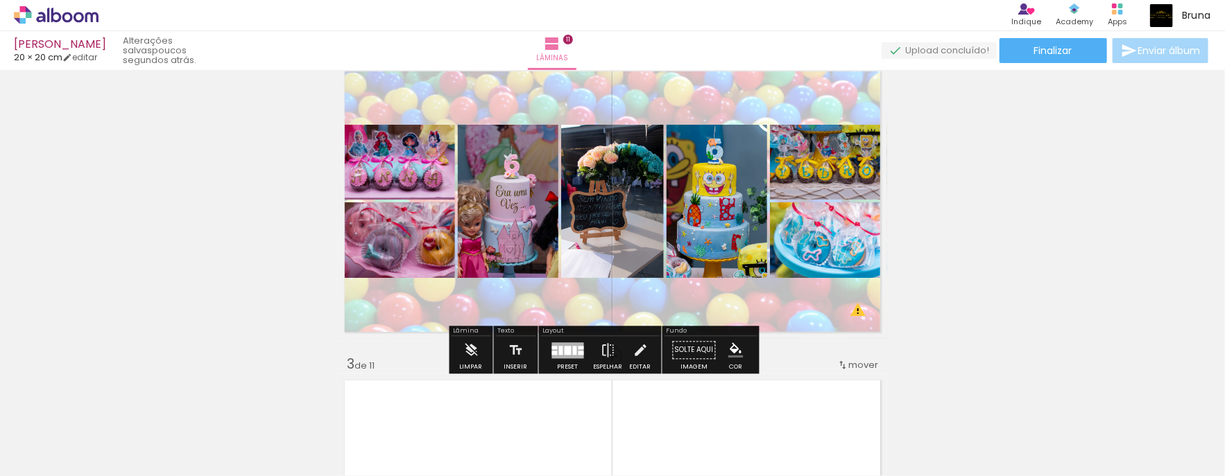
click at [848, 311] on quentale-layouter at bounding box center [612, 202] width 549 height 275
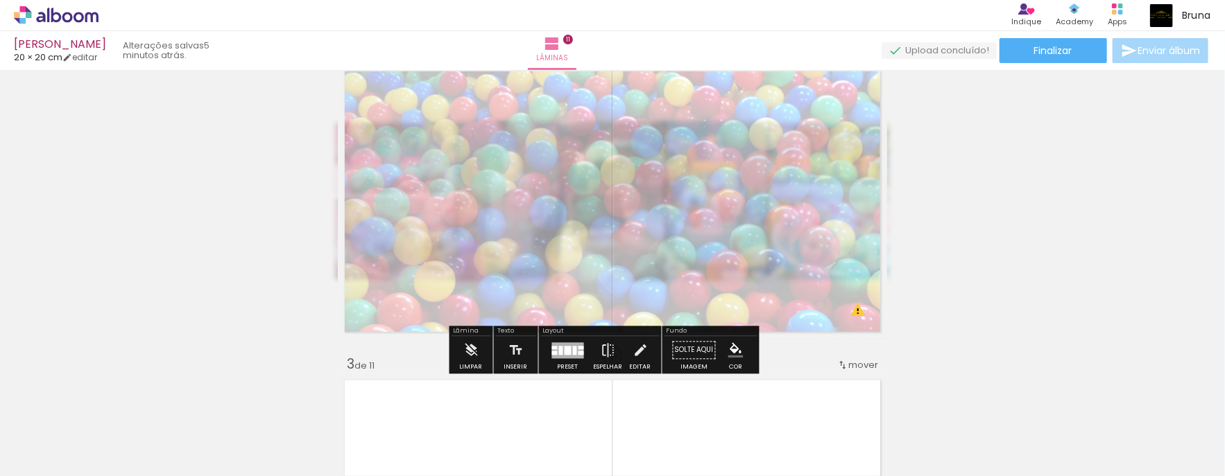
click at [848, 311] on quentale-photo at bounding box center [612, 202] width 549 height 275
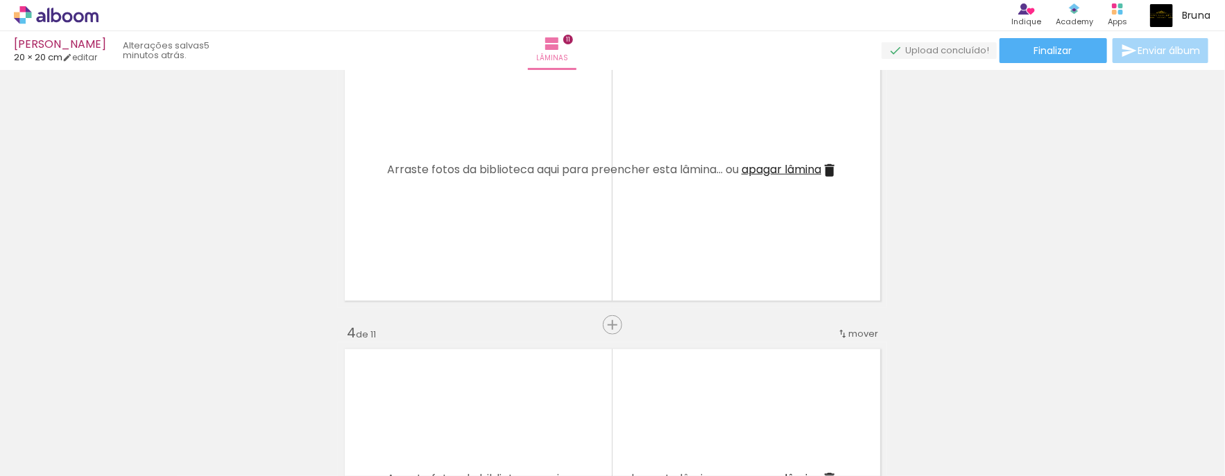
scroll to position [711, 0]
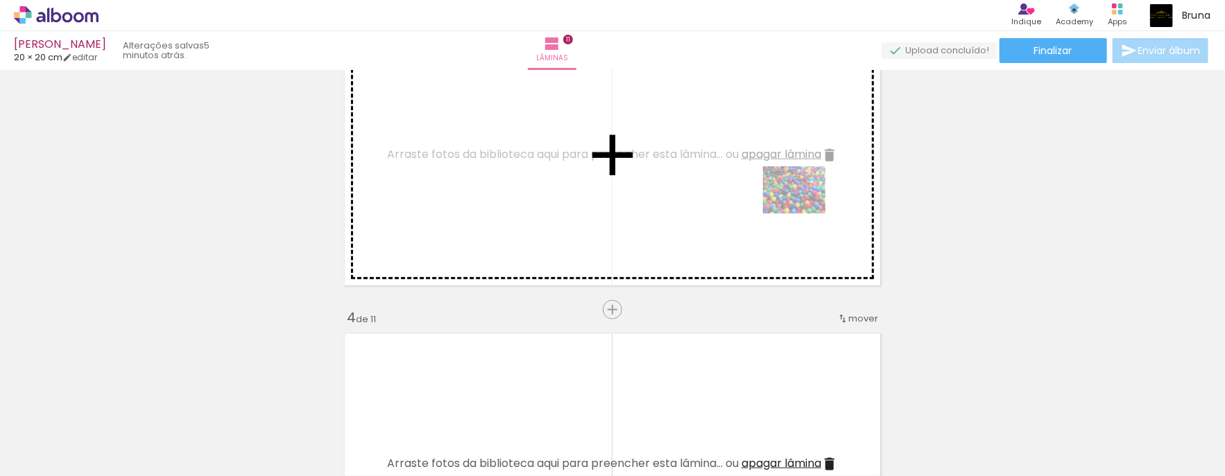
drag, startPoint x: 1158, startPoint y: 436, endPoint x: 802, endPoint y: 208, distance: 422.7
click at [802, 208] on quentale-workspace at bounding box center [612, 238] width 1225 height 476
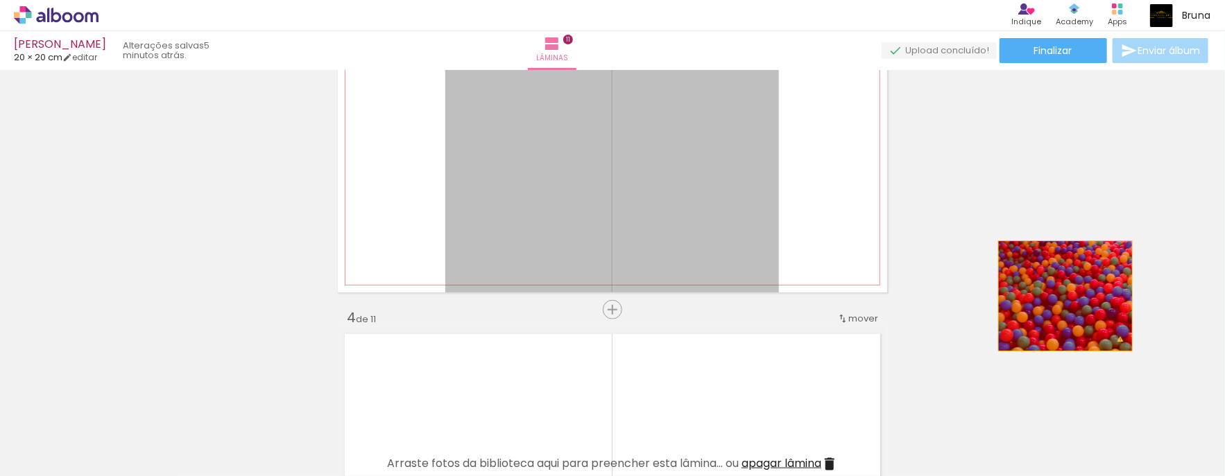
drag, startPoint x: 710, startPoint y: 199, endPoint x: 1084, endPoint y: 293, distance: 385.5
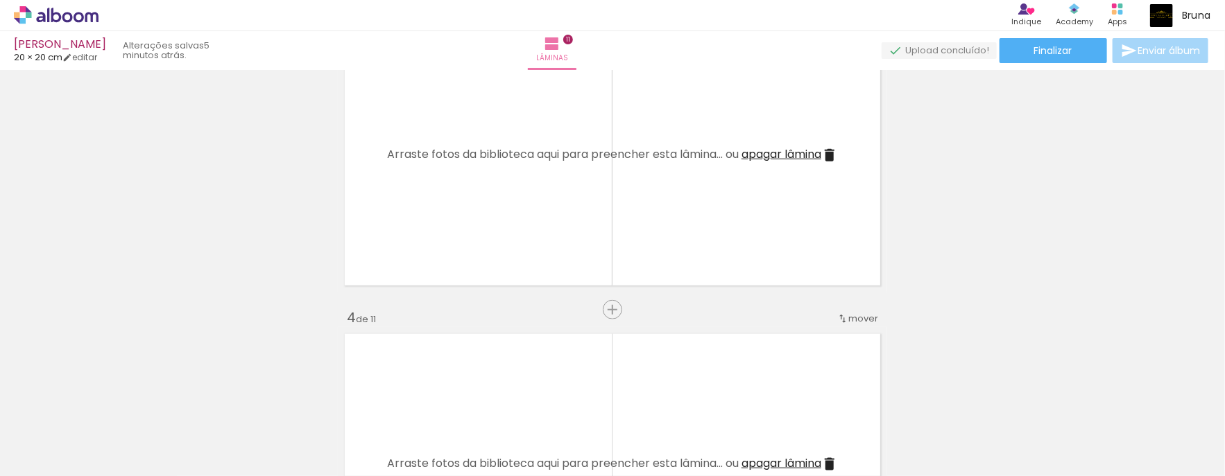
click at [712, 234] on quentale-layouter at bounding box center [612, 155] width 549 height 275
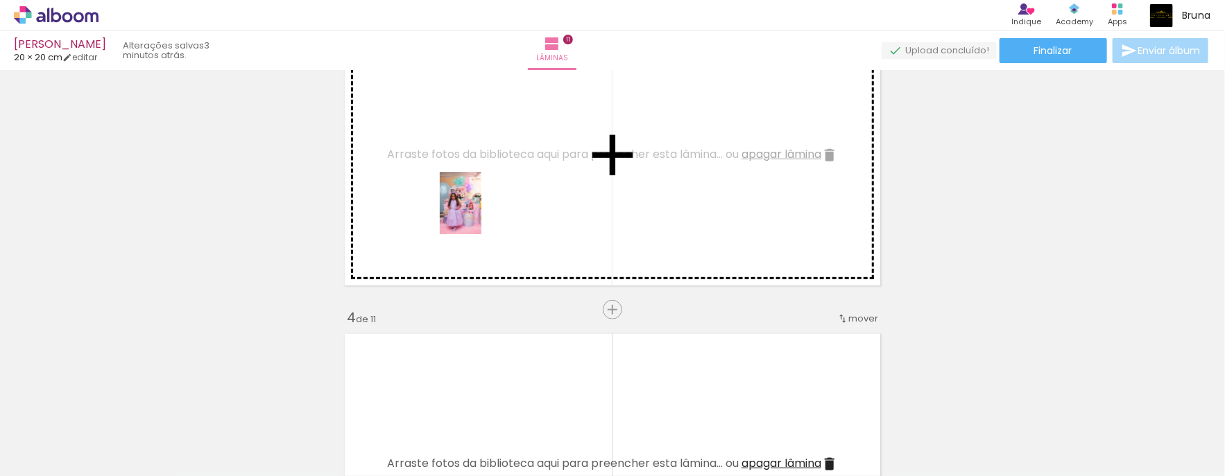
drag, startPoint x: 610, startPoint y: 439, endPoint x: 451, endPoint y: 196, distance: 290.1
click at [451, 196] on quentale-workspace at bounding box center [612, 238] width 1225 height 476
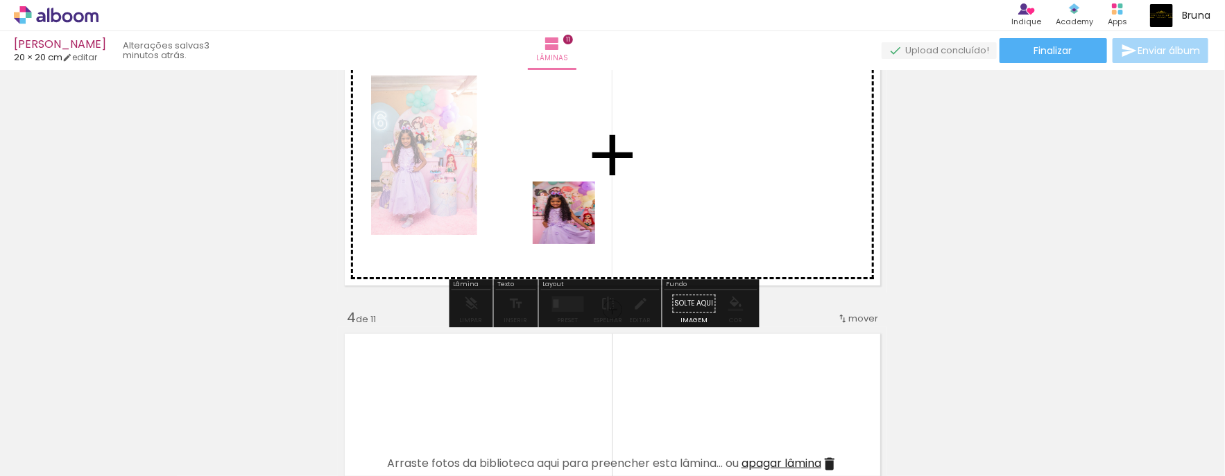
drag, startPoint x: 691, startPoint y: 431, endPoint x: 605, endPoint y: 260, distance: 190.8
click at [546, 183] on quentale-workspace at bounding box center [612, 238] width 1225 height 476
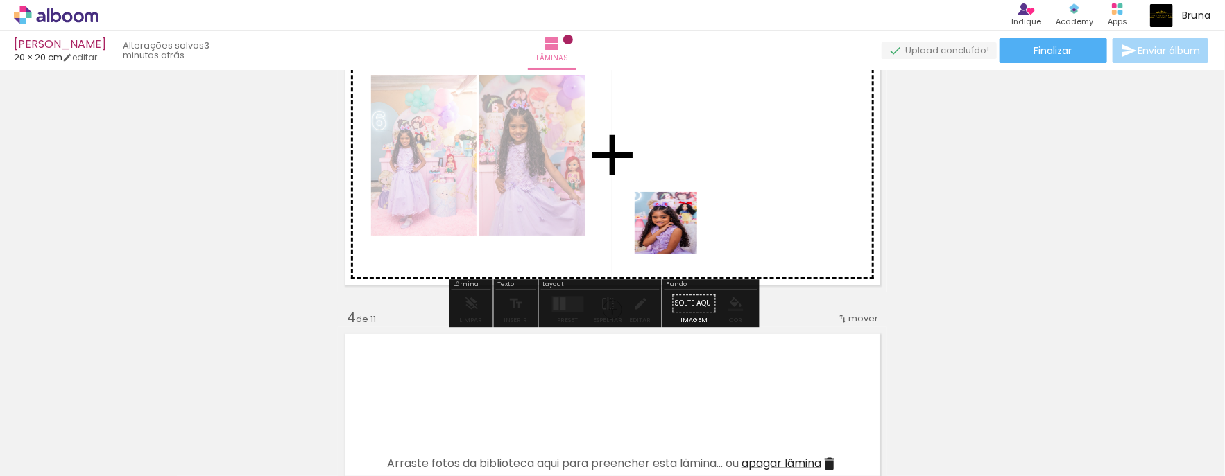
drag, startPoint x: 781, startPoint y: 433, endPoint x: 662, endPoint y: 197, distance: 264.3
click at [645, 179] on quentale-workspace at bounding box center [612, 238] width 1225 height 476
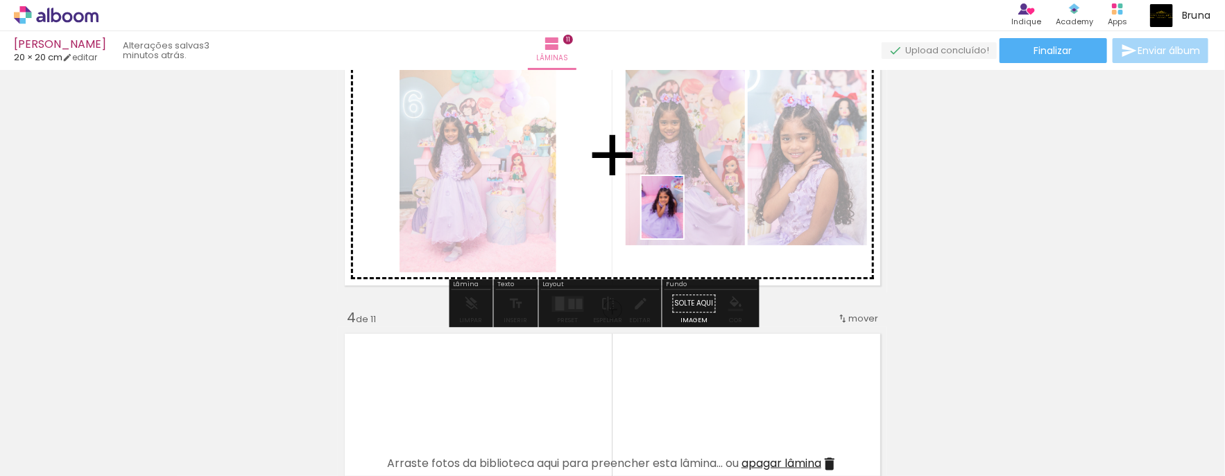
drag, startPoint x: 834, startPoint y: 429, endPoint x: 682, endPoint y: 217, distance: 260.6
click at [682, 217] on quentale-workspace at bounding box center [612, 238] width 1225 height 476
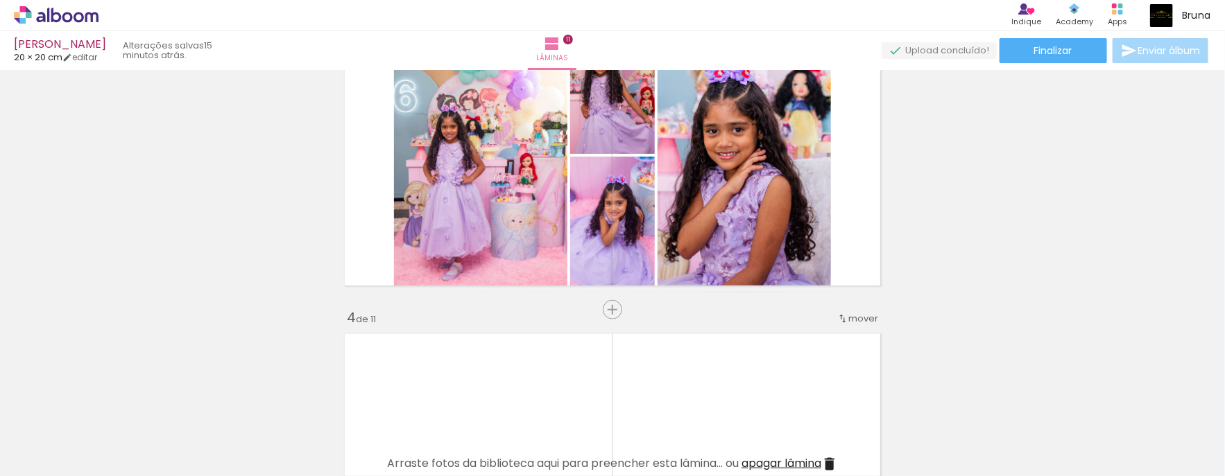
scroll to position [1066, 0]
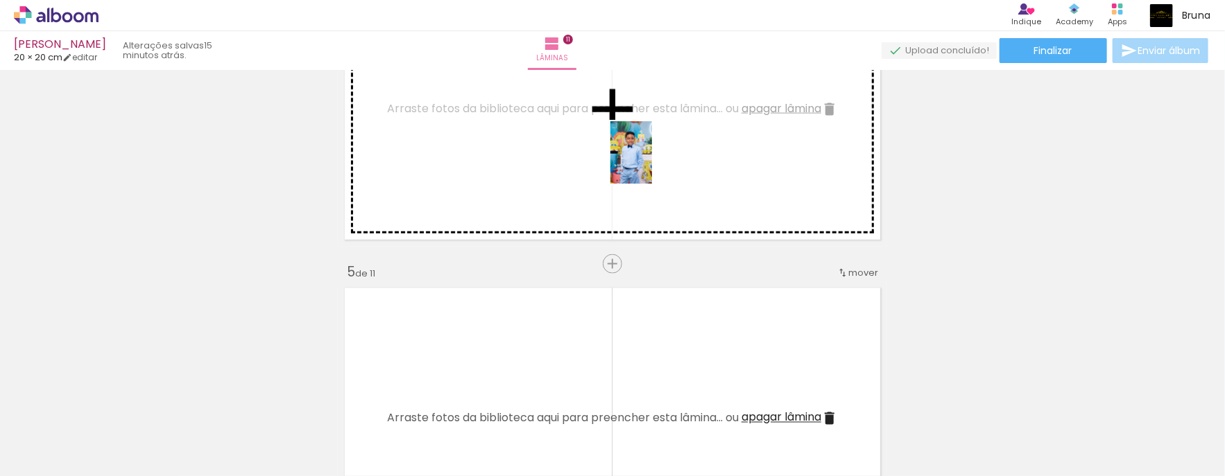
drag, startPoint x: 915, startPoint y: 422, endPoint x: 721, endPoint y: 230, distance: 273.2
click at [651, 163] on quentale-workspace at bounding box center [612, 238] width 1225 height 476
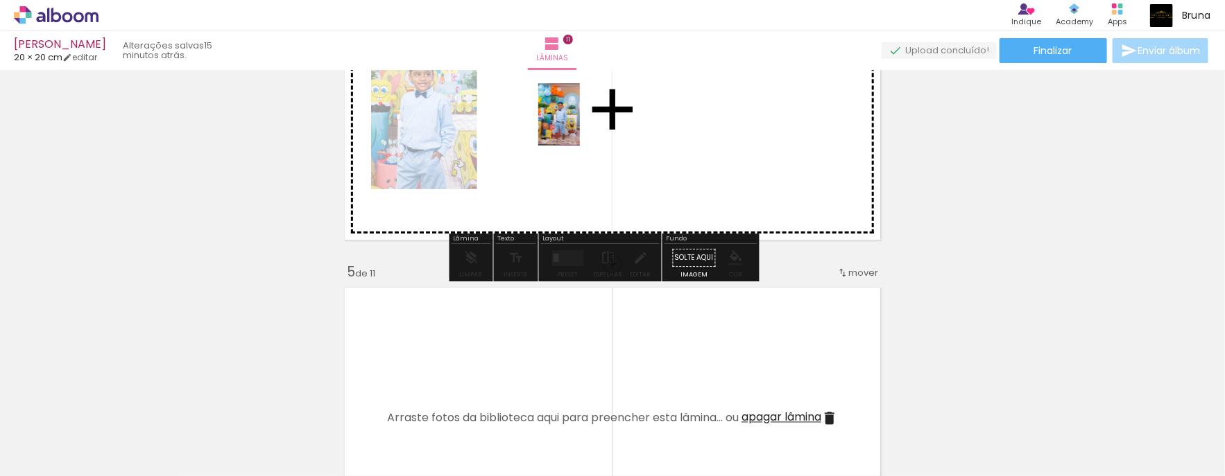
drag, startPoint x: 984, startPoint y: 413, endPoint x: 580, endPoint y: 125, distance: 496.3
click at [580, 125] on quentale-workspace at bounding box center [612, 238] width 1225 height 476
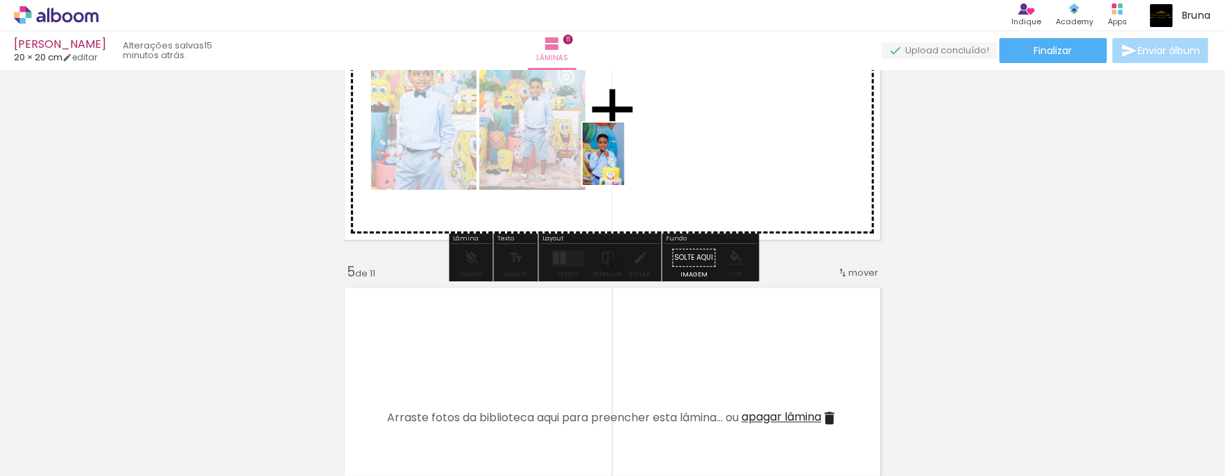
drag, startPoint x: 1078, startPoint y: 417, endPoint x: 624, endPoint y: 164, distance: 519.1
click at [624, 164] on quentale-workspace at bounding box center [612, 238] width 1225 height 476
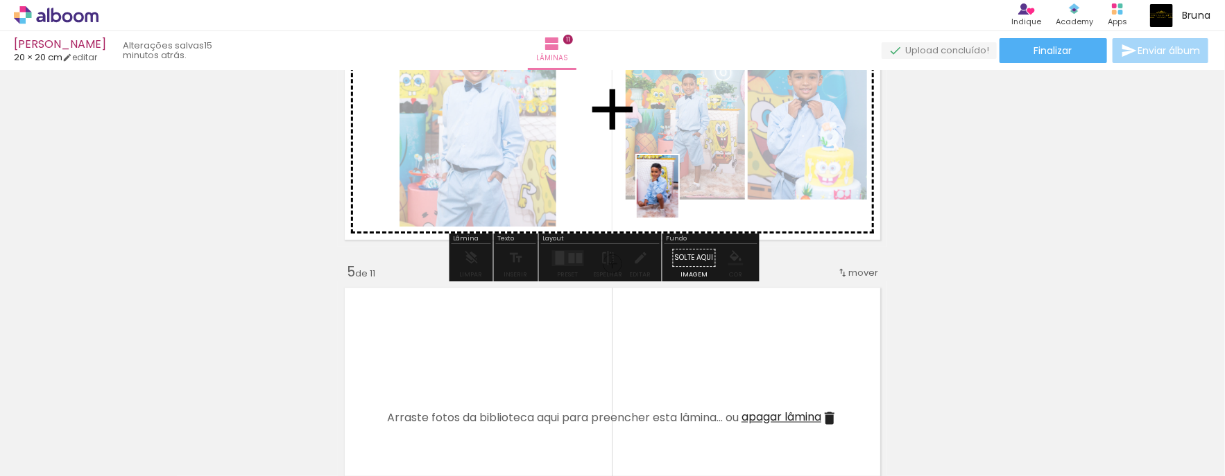
drag, startPoint x: 1148, startPoint y: 429, endPoint x: 694, endPoint y: 201, distance: 507.4
click at [644, 181] on quentale-workspace at bounding box center [612, 238] width 1225 height 476
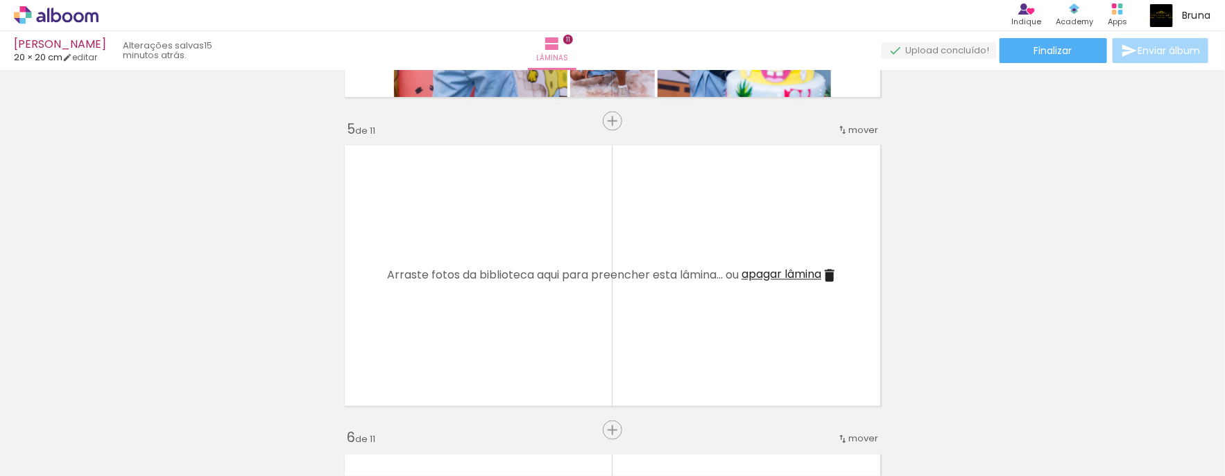
scroll to position [1203, 0]
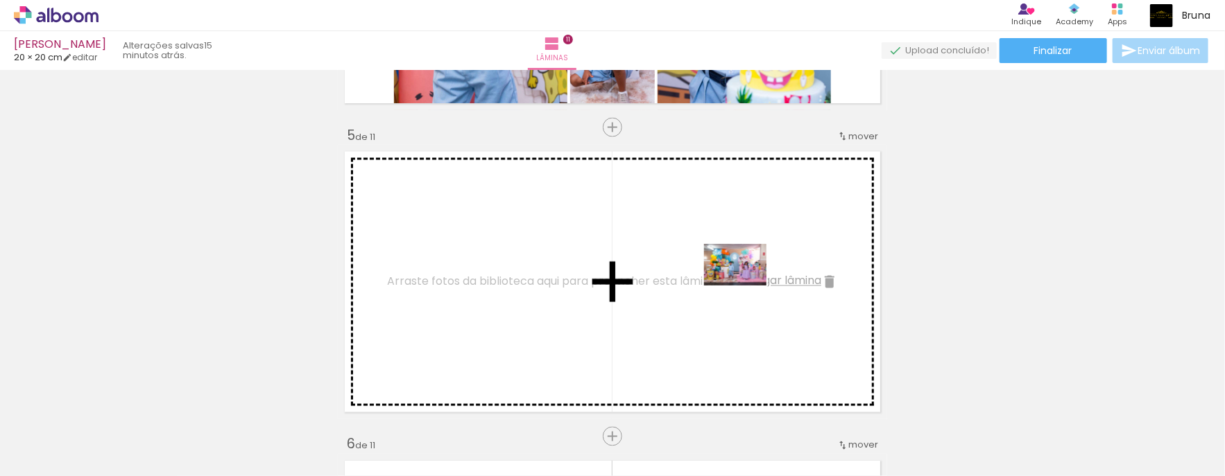
drag, startPoint x: 895, startPoint y: 429, endPoint x: 746, endPoint y: 286, distance: 207.5
click at [746, 286] on quentale-workspace at bounding box center [612, 238] width 1225 height 476
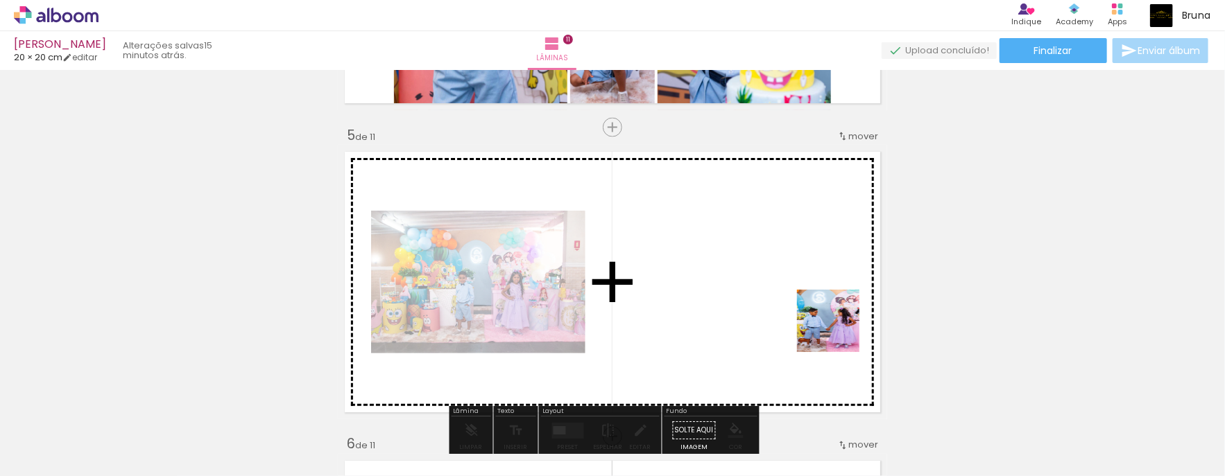
drag, startPoint x: 992, startPoint y: 429, endPoint x: 830, endPoint y: 327, distance: 192.0
click at [732, 291] on quentale-workspace at bounding box center [612, 238] width 1225 height 476
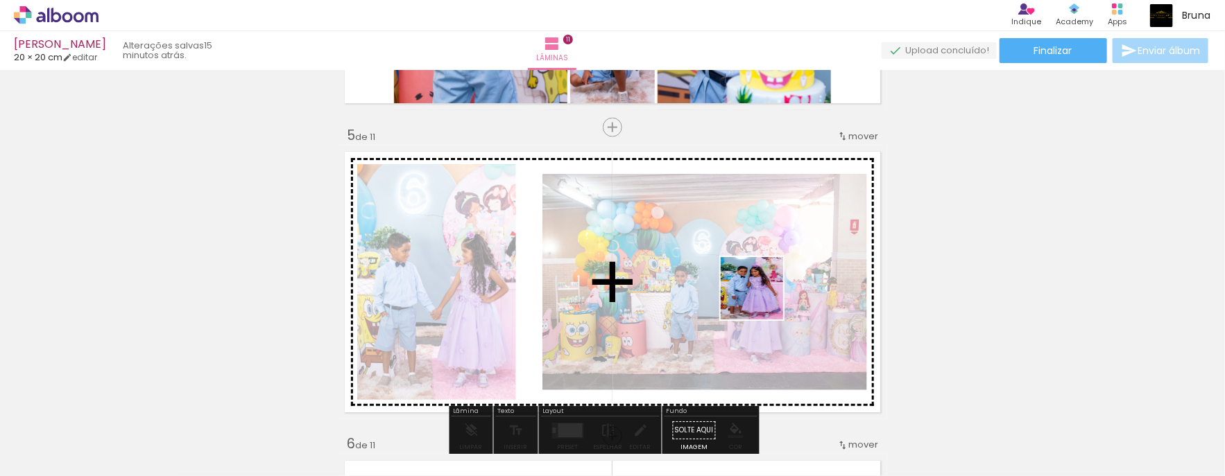
drag, startPoint x: 1062, startPoint y: 443, endPoint x: 668, endPoint y: 267, distance: 431.5
click at [668, 267] on quentale-workspace at bounding box center [612, 238] width 1225 height 476
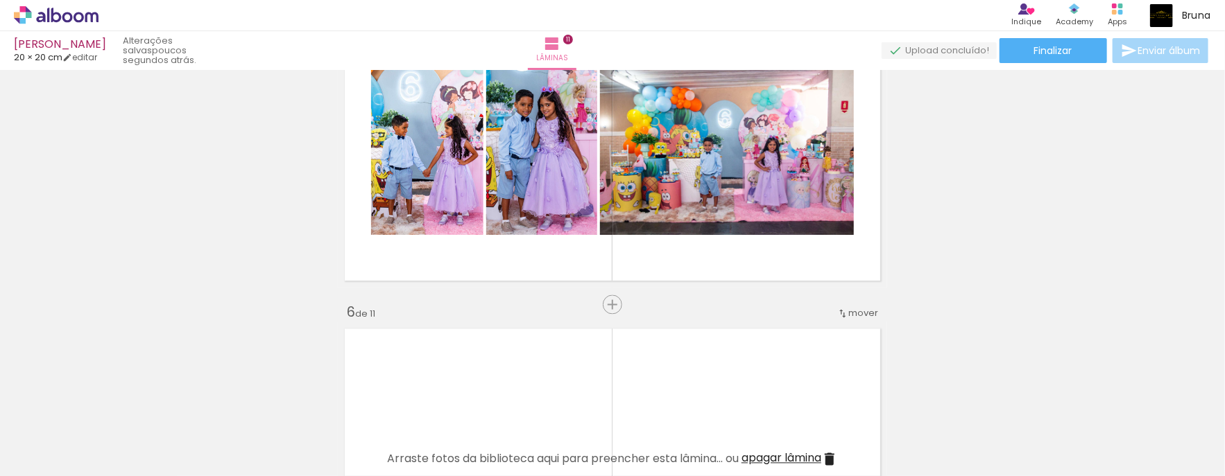
scroll to position [1321, 0]
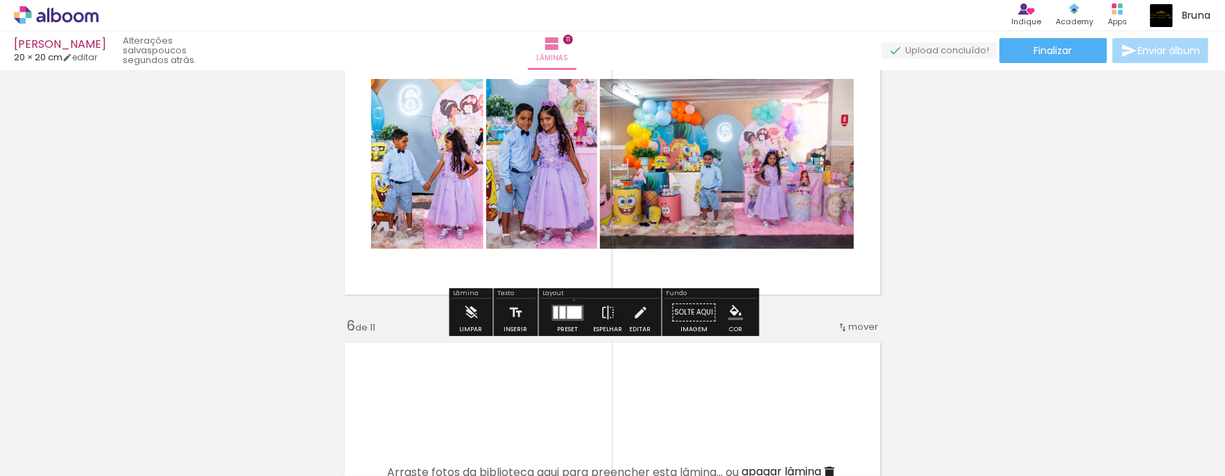
click at [571, 300] on div at bounding box center [567, 314] width 37 height 28
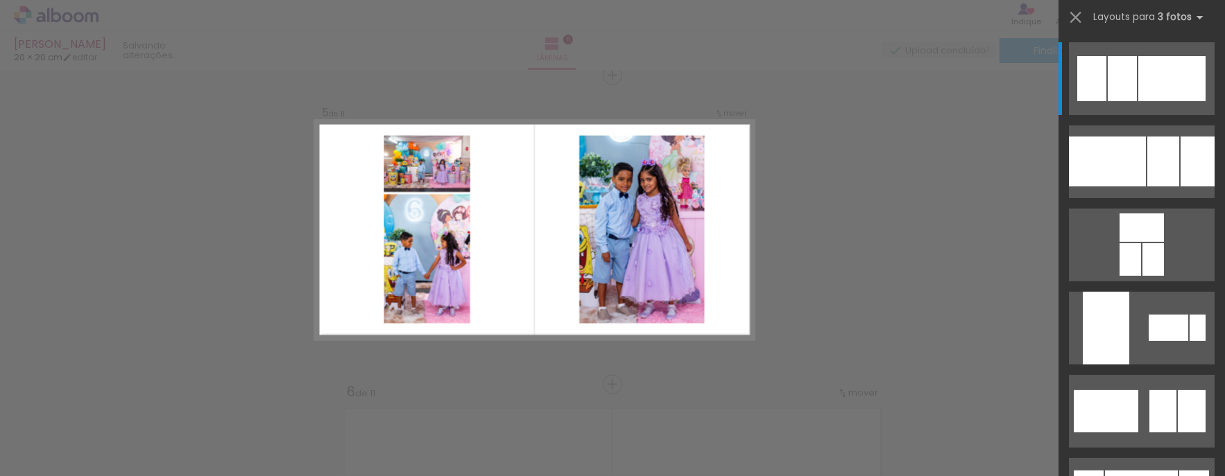
scroll to position [388, 0]
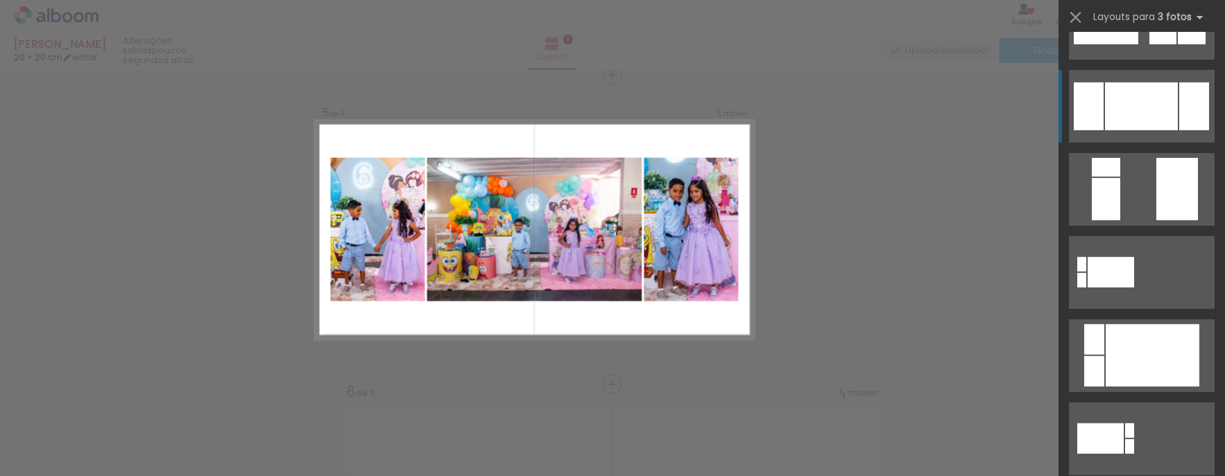
click at [1153, 101] on div at bounding box center [1141, 107] width 73 height 48
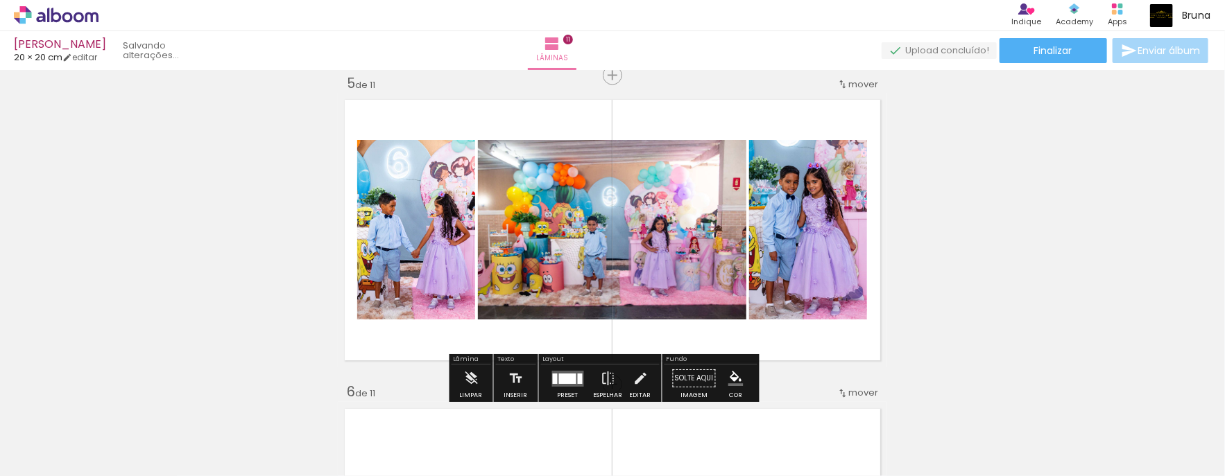
click at [1153, 101] on quentale-workspace at bounding box center [612, 238] width 1225 height 476
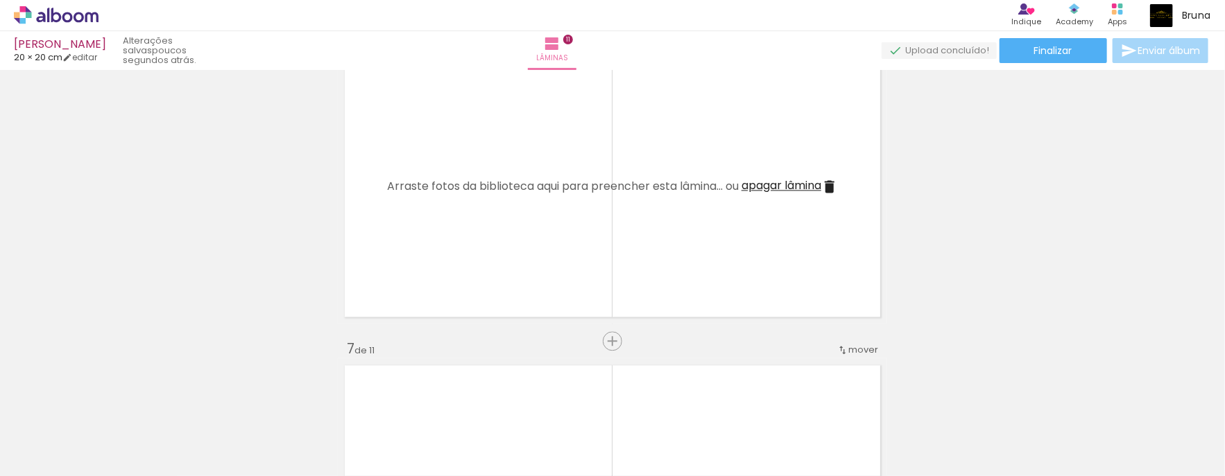
scroll to position [0, 952]
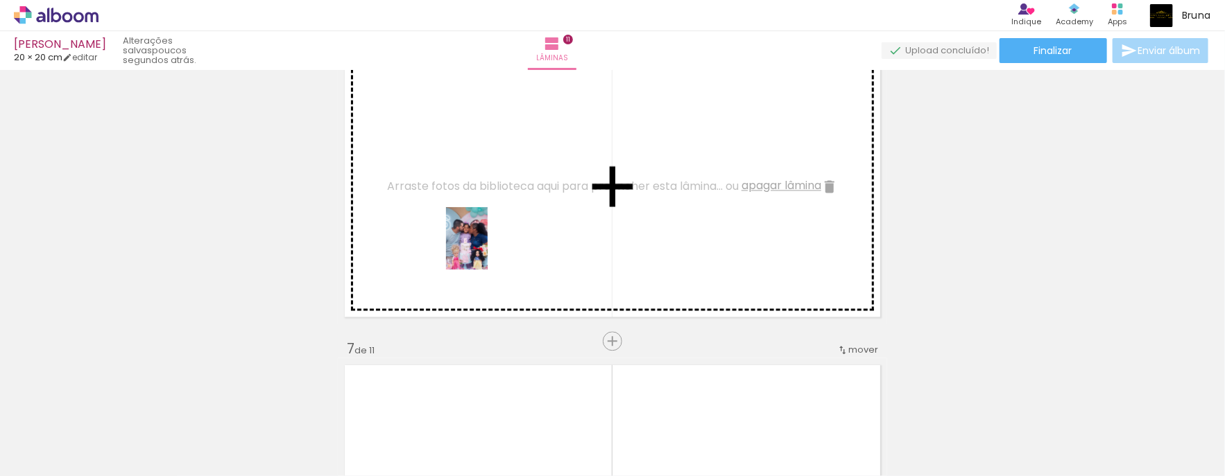
drag, startPoint x: 527, startPoint y: 428, endPoint x: 488, endPoint y: 249, distance: 183.3
click at [488, 249] on quentale-workspace at bounding box center [612, 238] width 1225 height 476
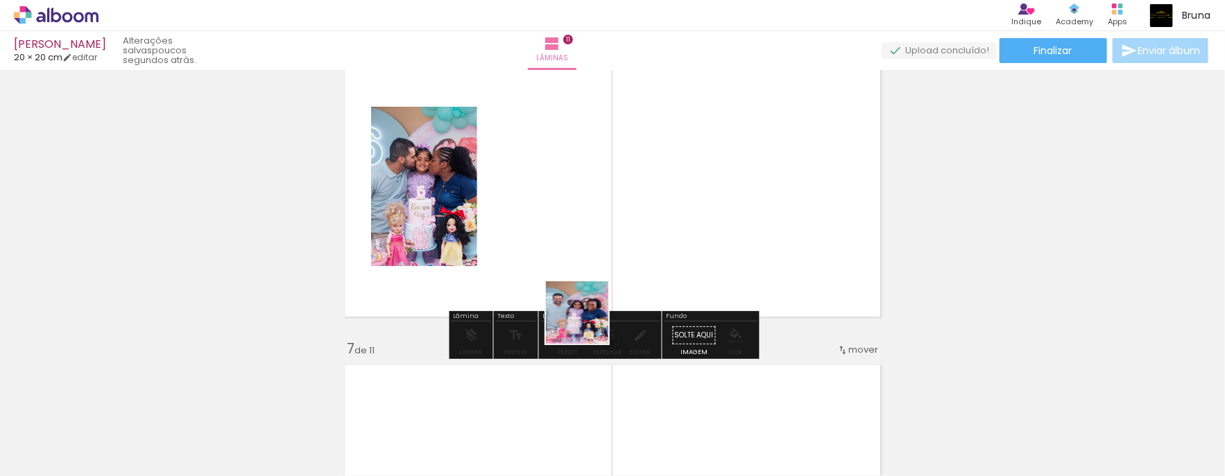
drag, startPoint x: 598, startPoint y: 427, endPoint x: 604, endPoint y: 312, distance: 115.3
click at [585, 251] on quentale-workspace at bounding box center [612, 238] width 1225 height 476
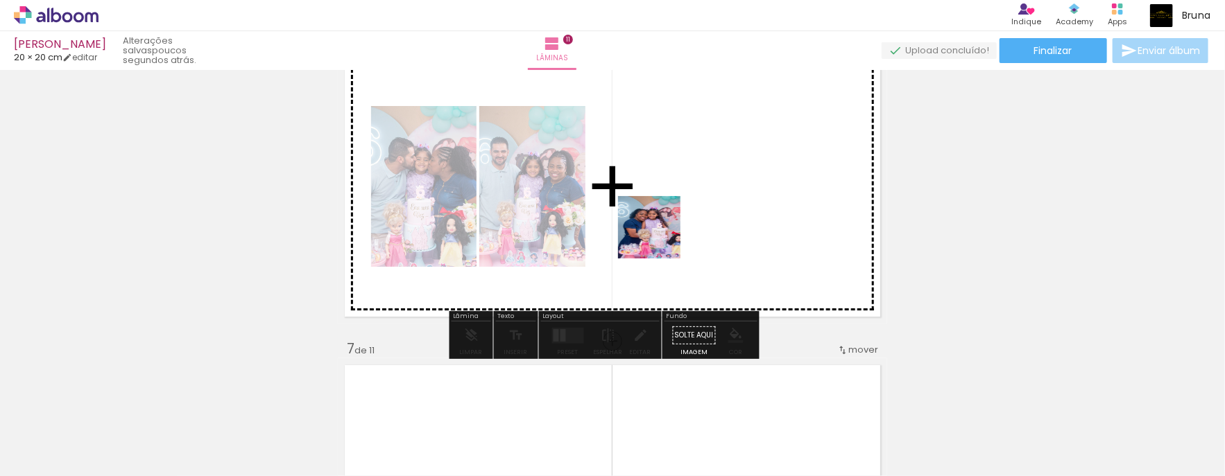
drag, startPoint x: 678, startPoint y: 431, endPoint x: 666, endPoint y: 270, distance: 161.4
click at [660, 236] on quentale-workspace at bounding box center [612, 238] width 1225 height 476
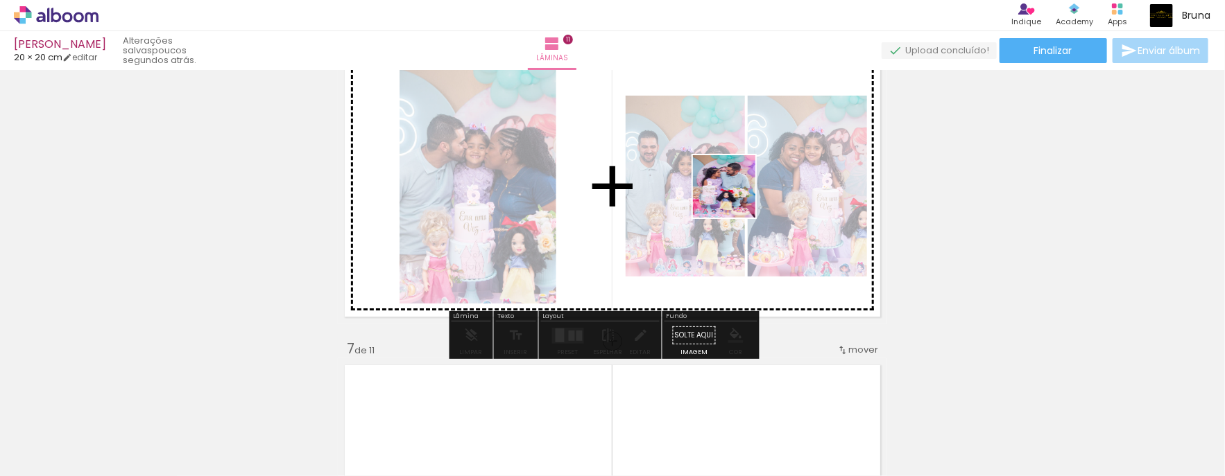
drag, startPoint x: 743, startPoint y: 424, endPoint x: 746, endPoint y: 227, distance: 197.7
click at [732, 184] on quentale-workspace at bounding box center [612, 238] width 1225 height 476
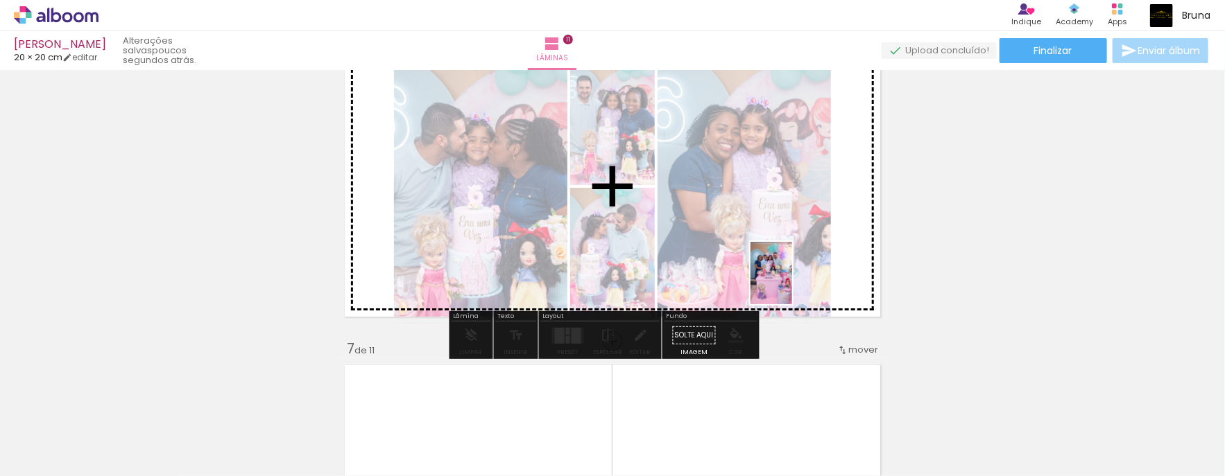
drag, startPoint x: 824, startPoint y: 406, endPoint x: 792, endPoint y: 284, distance: 126.2
click at [792, 284] on quentale-workspace at bounding box center [612, 238] width 1225 height 476
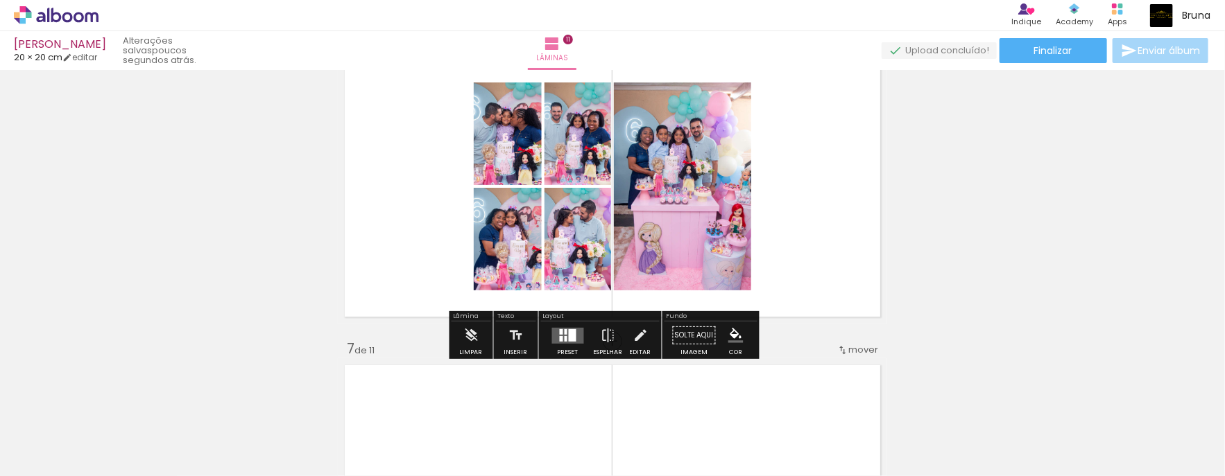
click at [578, 341] on quentale-layouter at bounding box center [568, 335] width 32 height 16
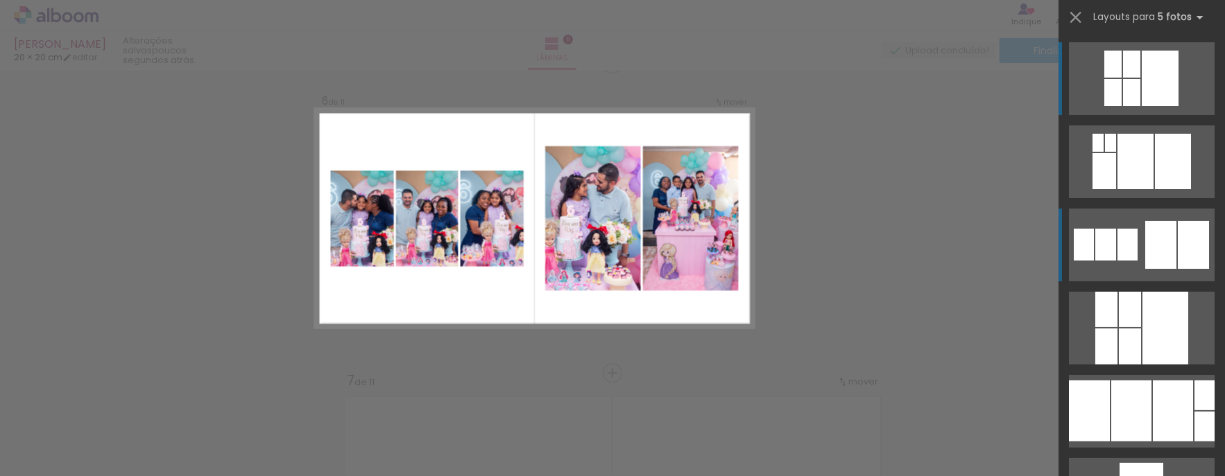
scroll to position [1564, 0]
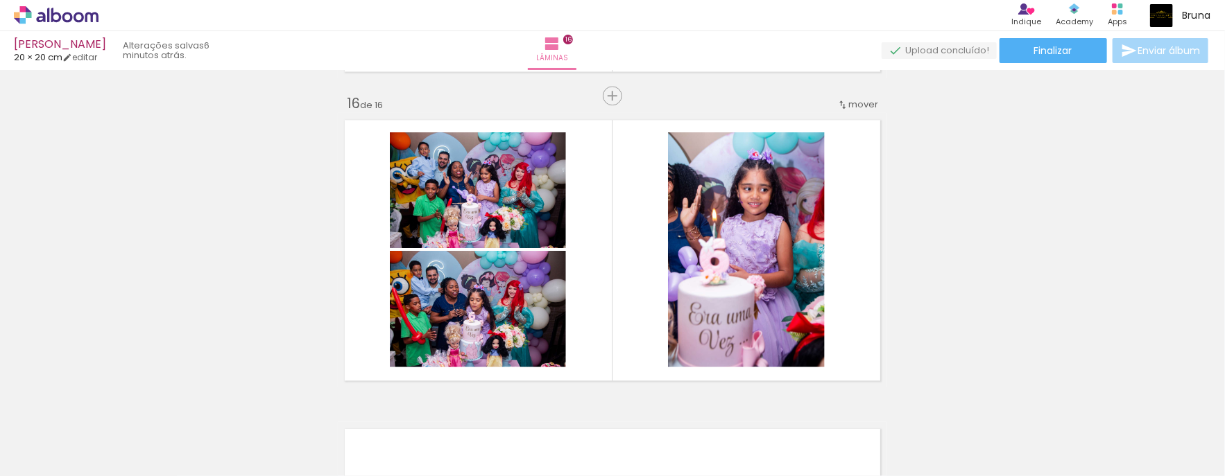
scroll to position [4993, 0]
